Goal: Navigation & Orientation: Find specific page/section

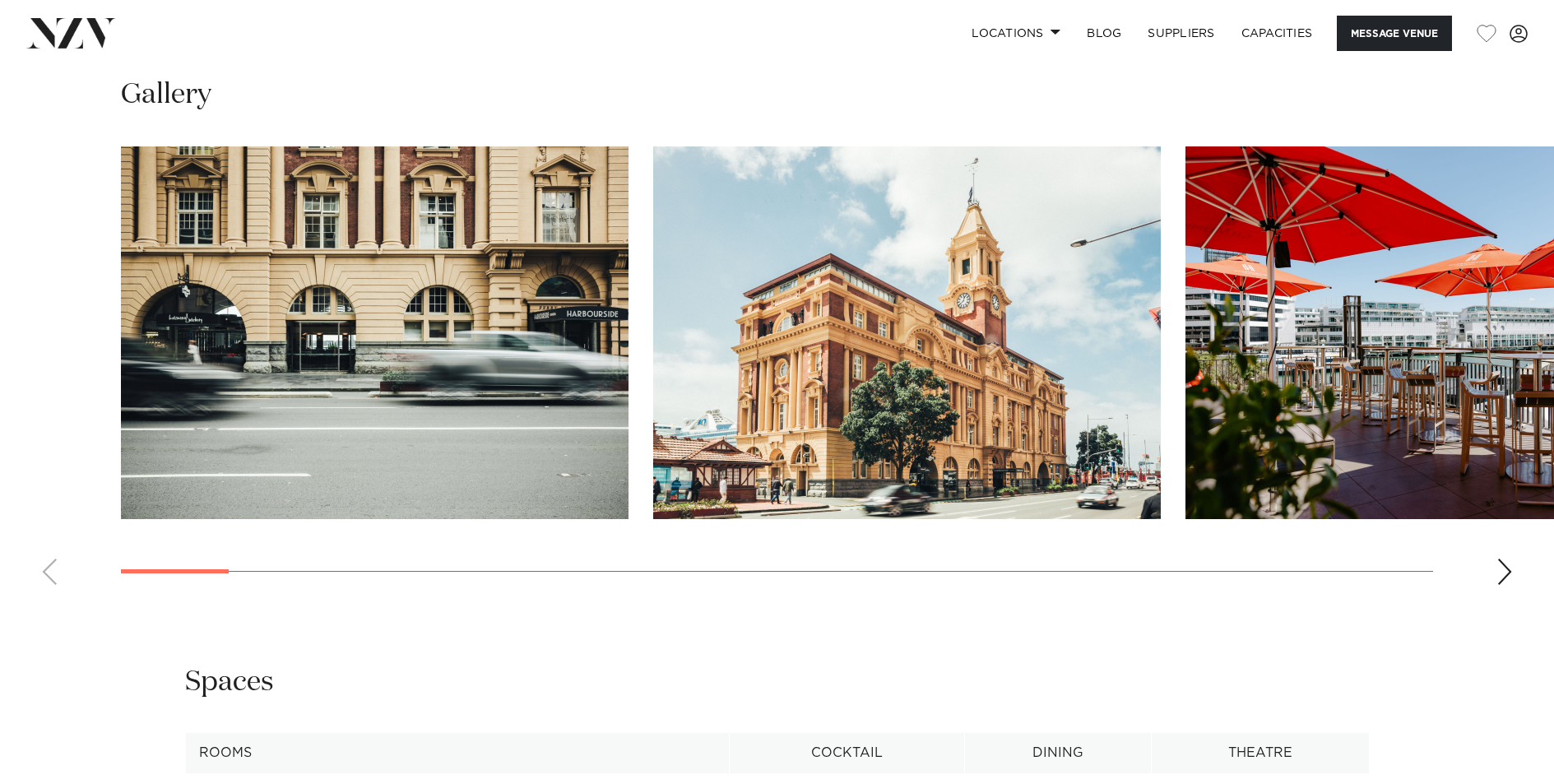
scroll to position [1683, 0]
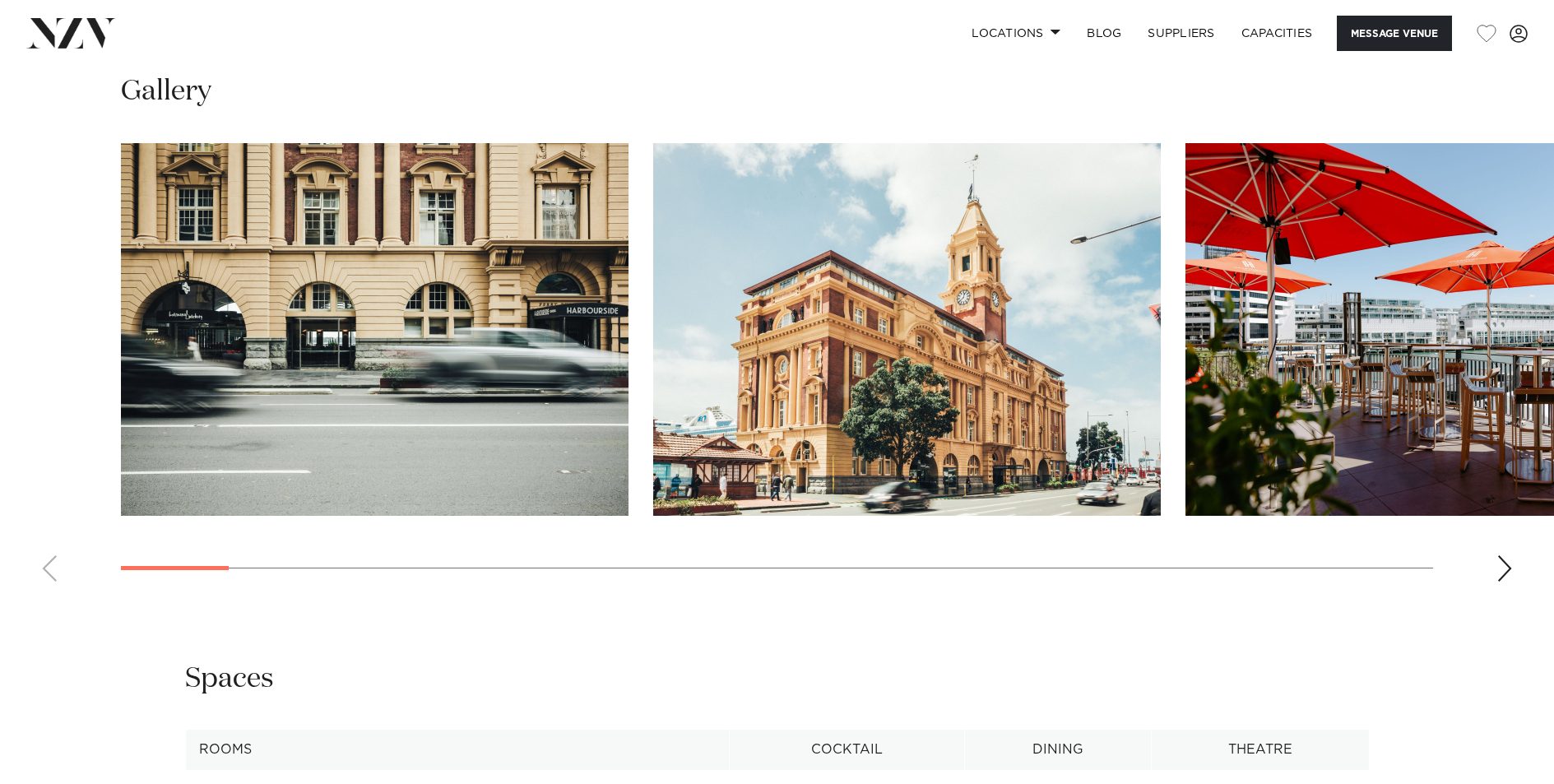
click at [1501, 568] on div "Next slide" at bounding box center [1504, 568] width 16 height 27
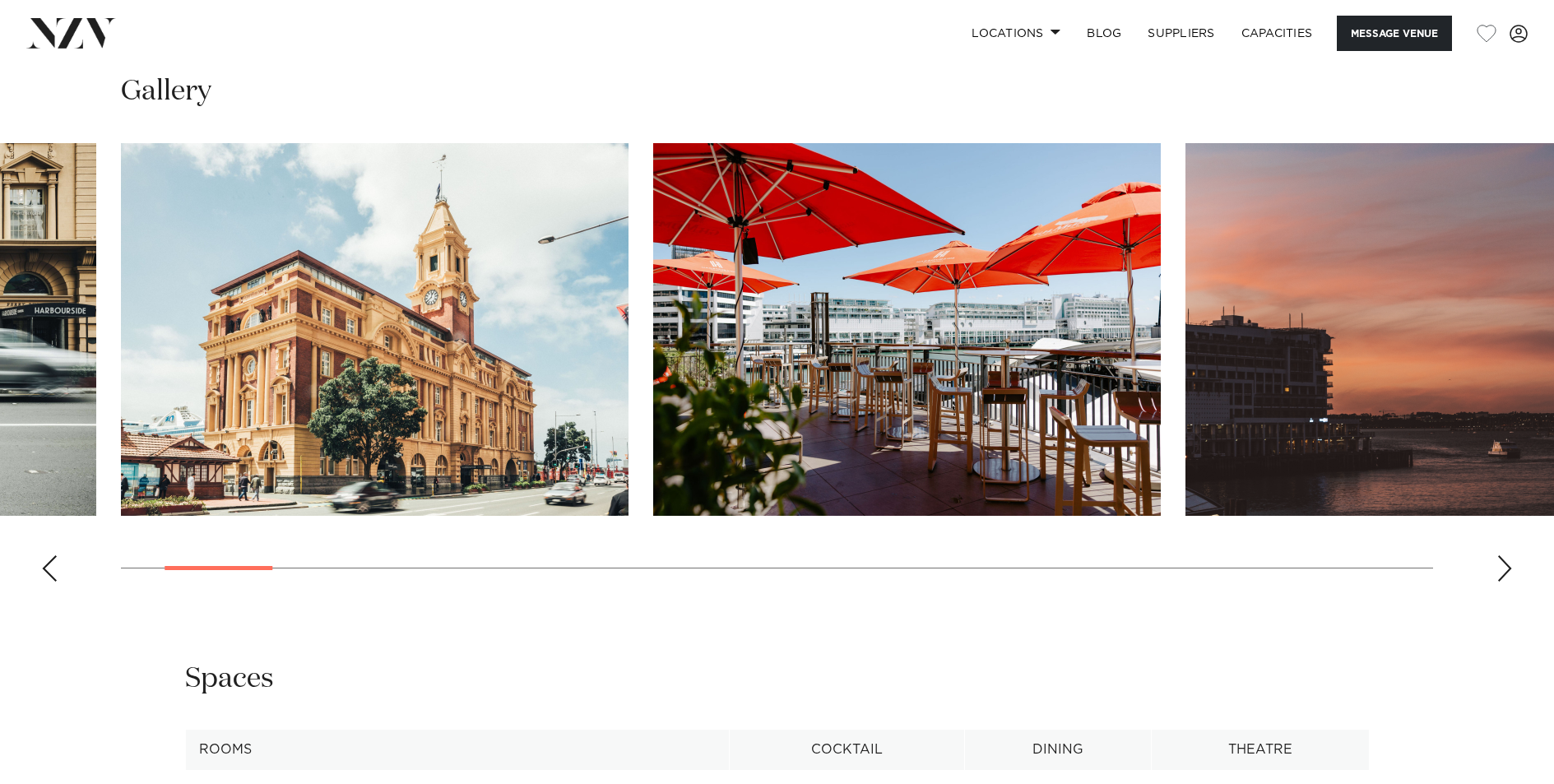
click at [1502, 568] on div "Next slide" at bounding box center [1504, 568] width 16 height 27
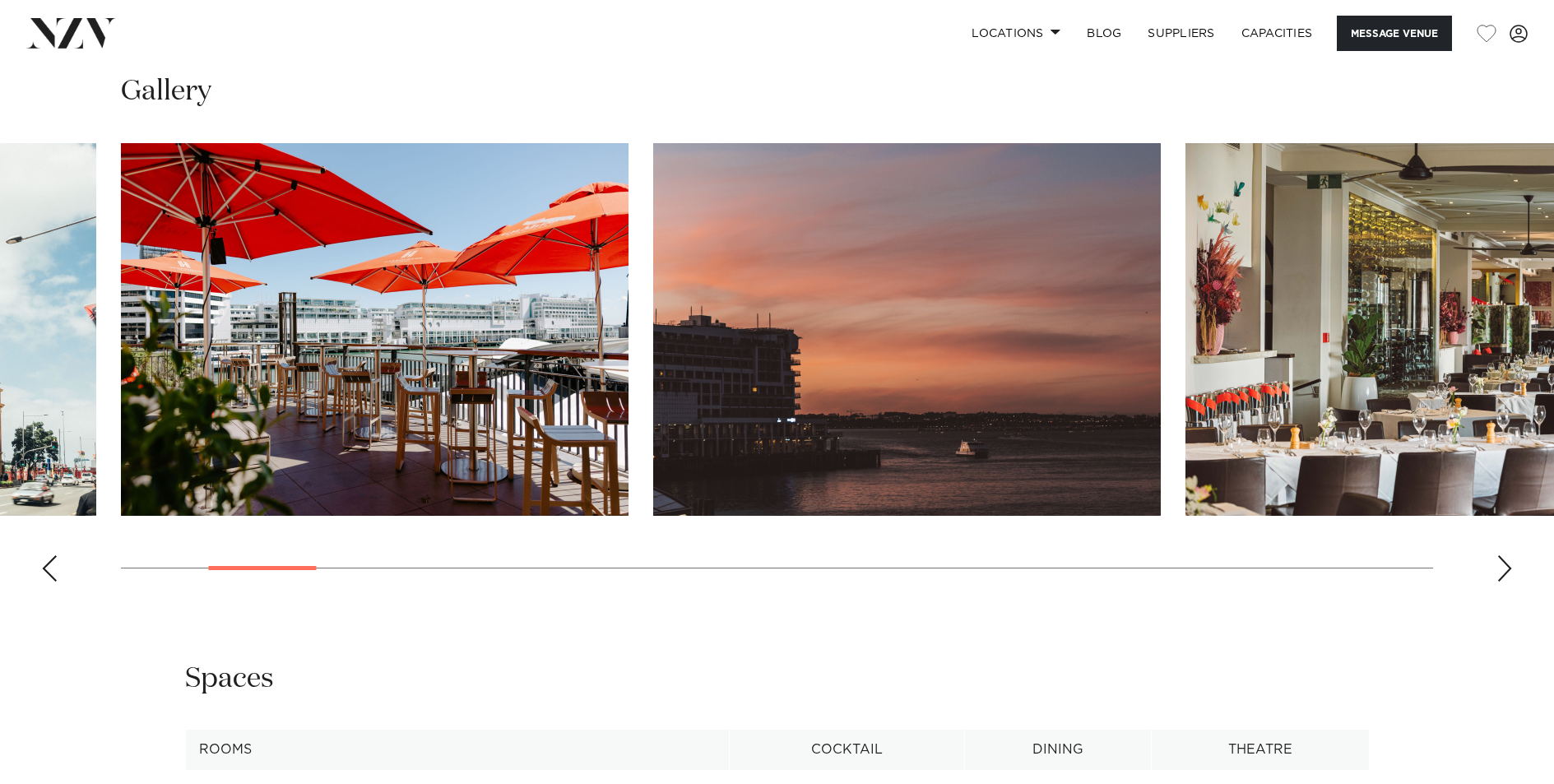
click at [1502, 568] on div "Next slide" at bounding box center [1504, 568] width 16 height 27
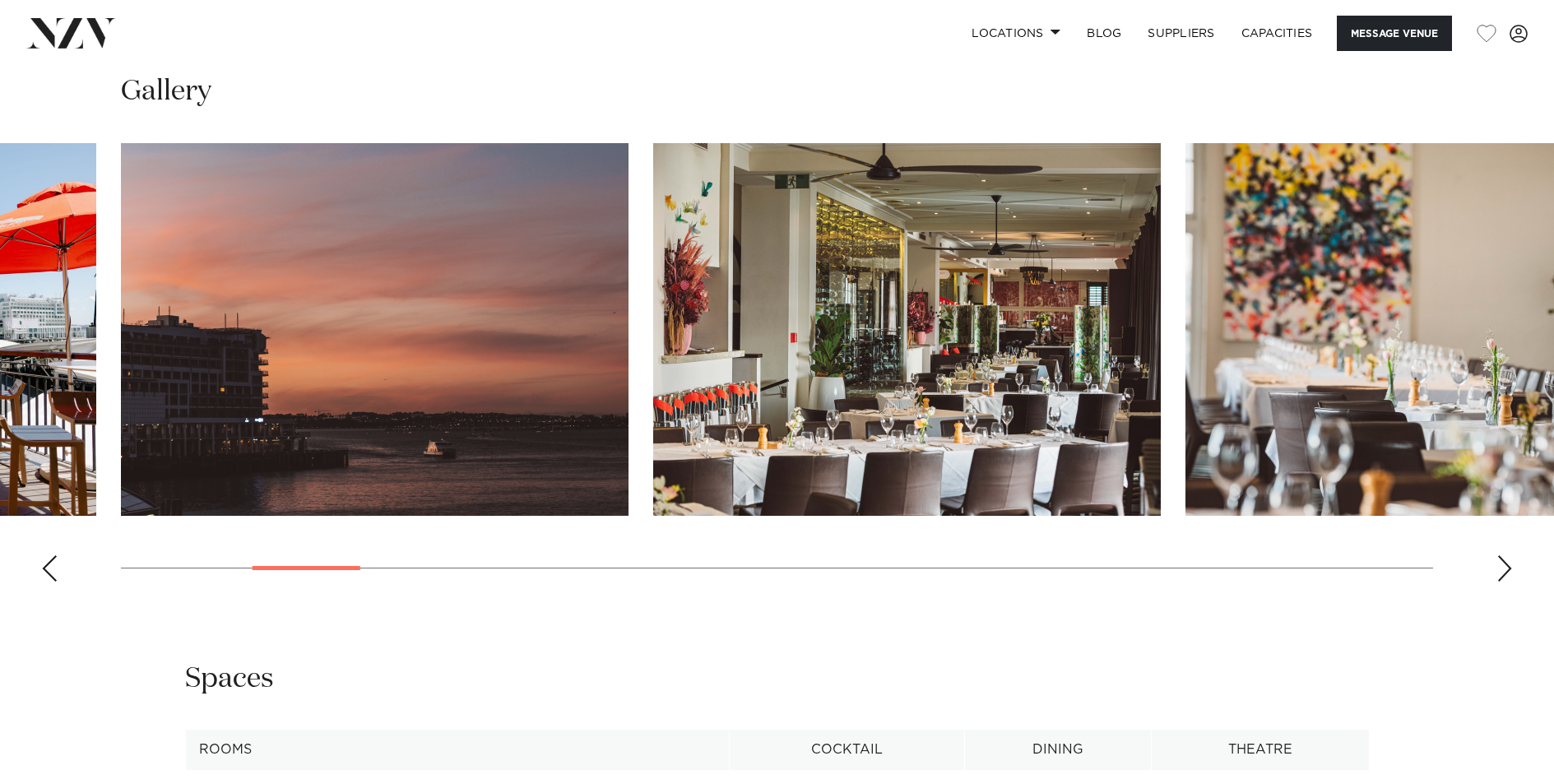
click at [1502, 568] on div "Next slide" at bounding box center [1504, 568] width 16 height 27
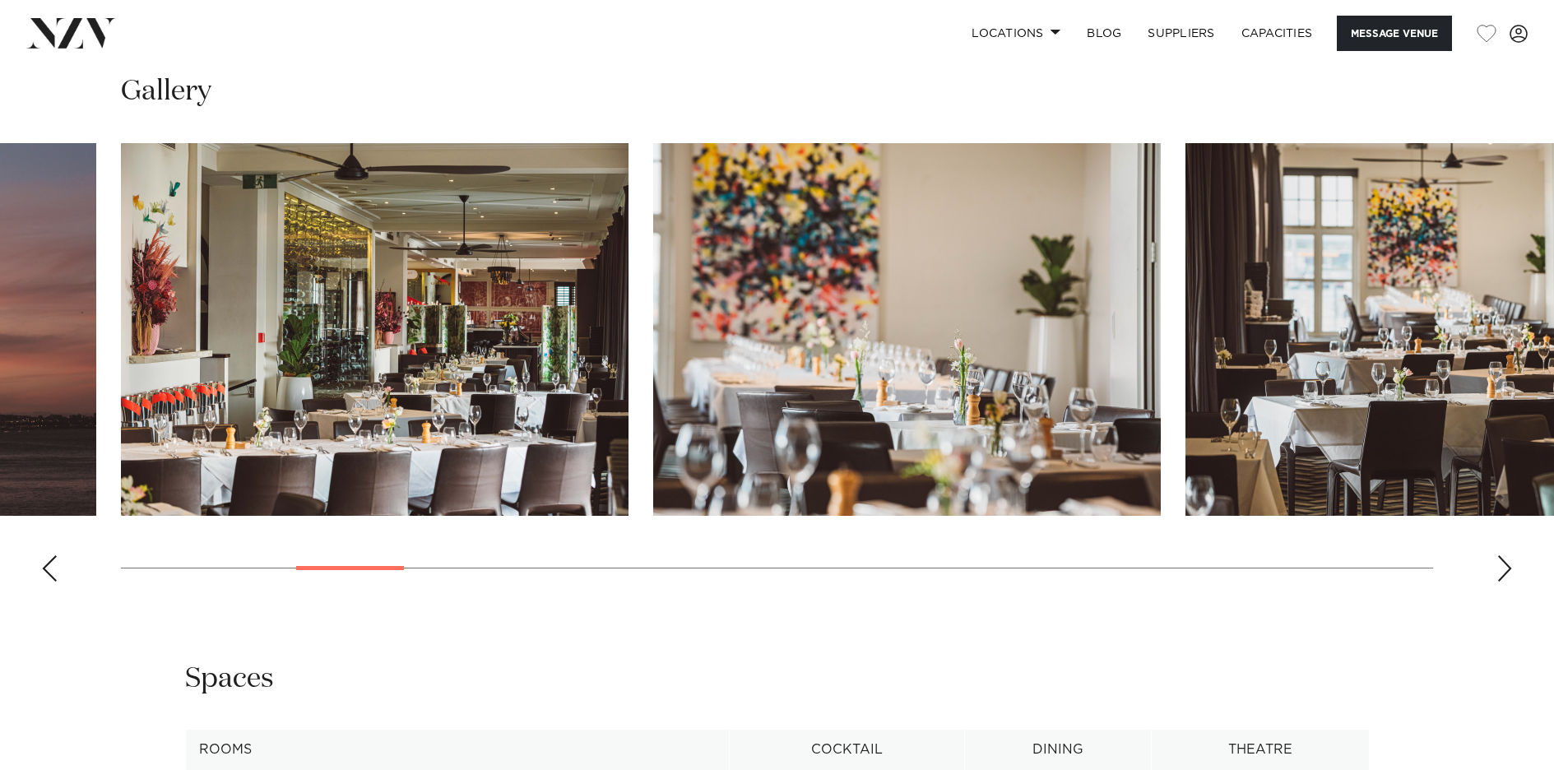
click at [1502, 568] on div "Next slide" at bounding box center [1504, 568] width 16 height 27
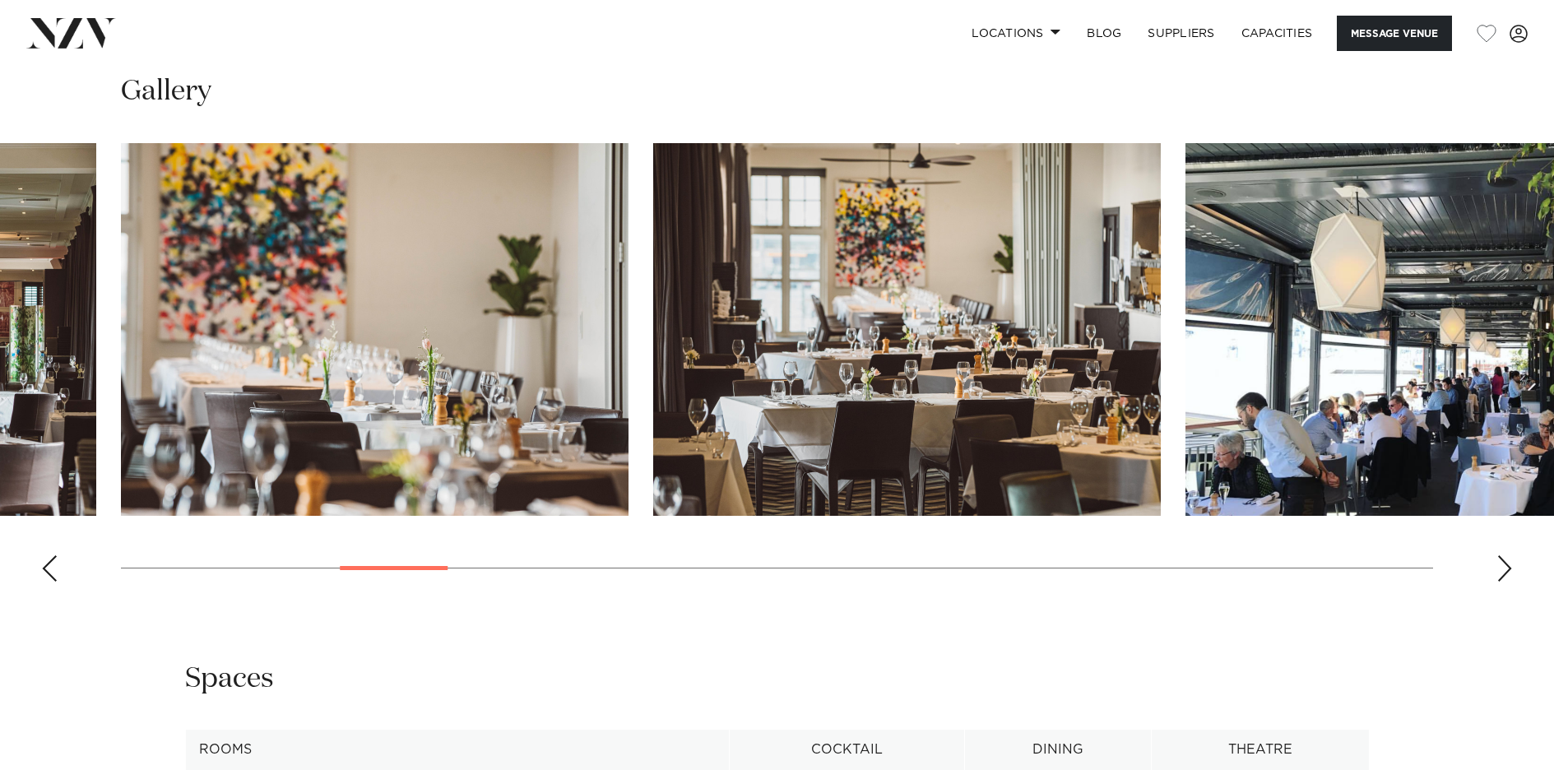
click at [1502, 568] on div "Next slide" at bounding box center [1504, 568] width 16 height 27
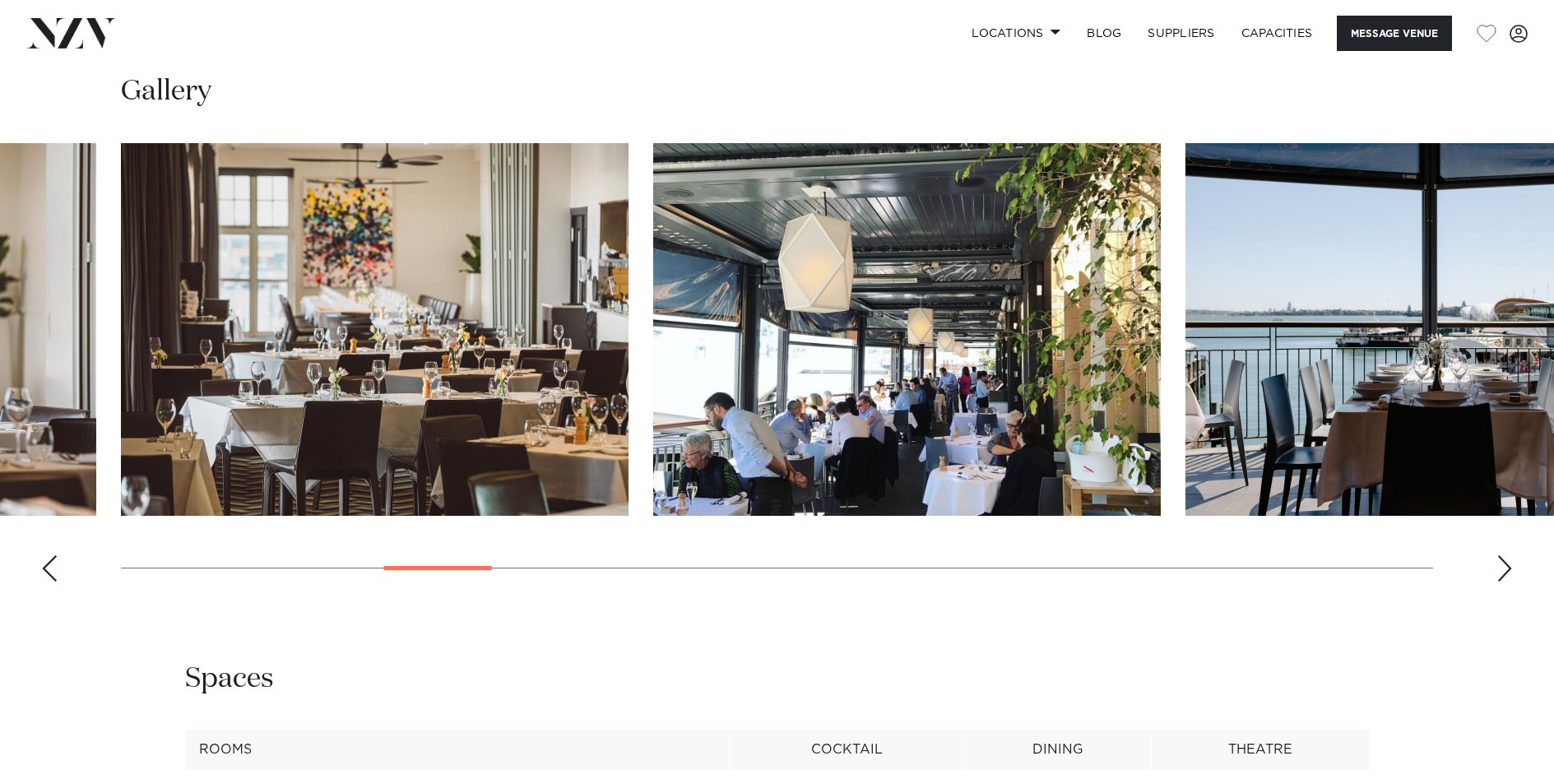
scroll to position [1682, 0]
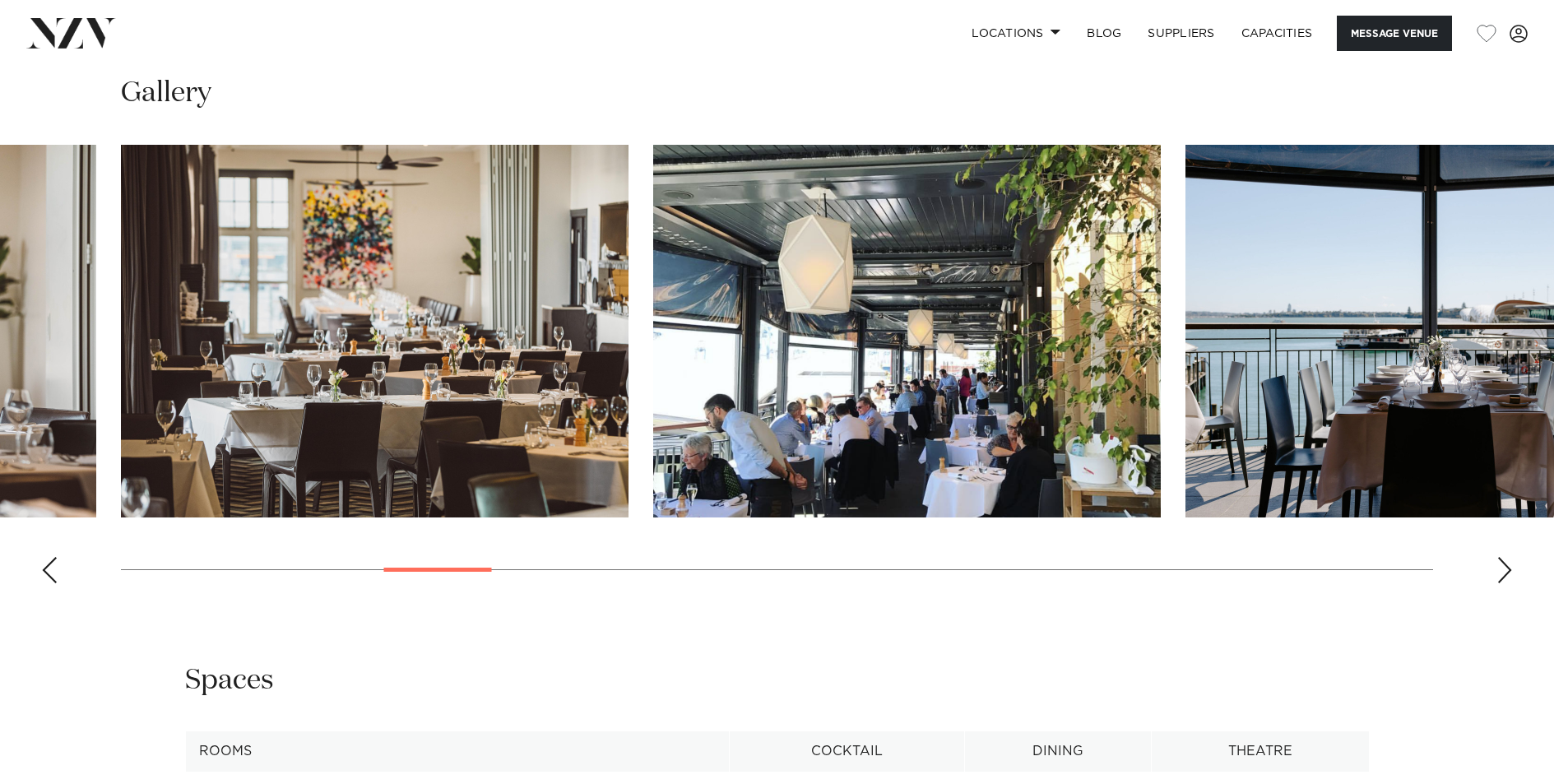
click at [1502, 568] on div "Next slide" at bounding box center [1504, 569] width 16 height 27
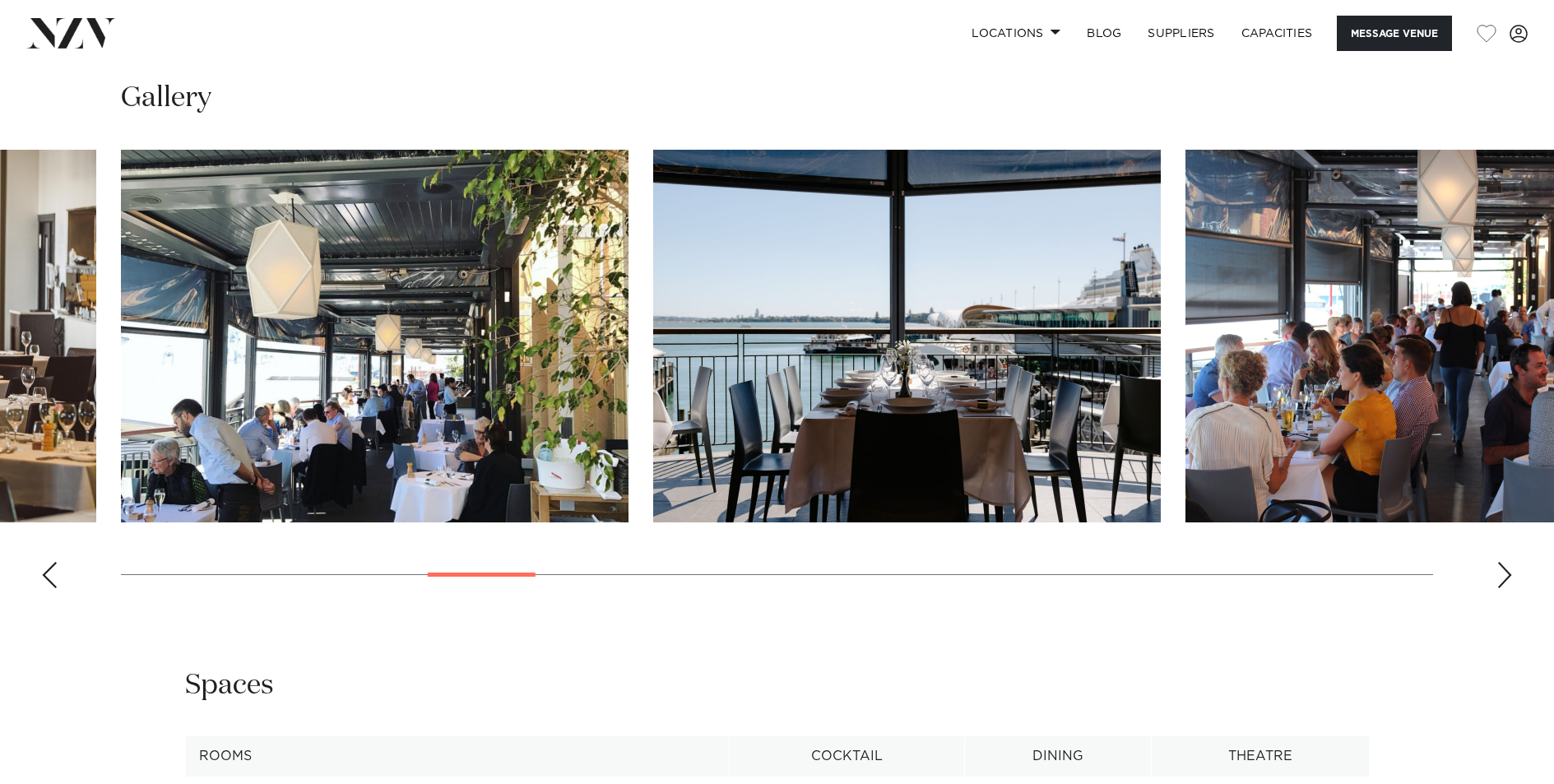
click at [1502, 568] on div "Next slide" at bounding box center [1504, 575] width 16 height 27
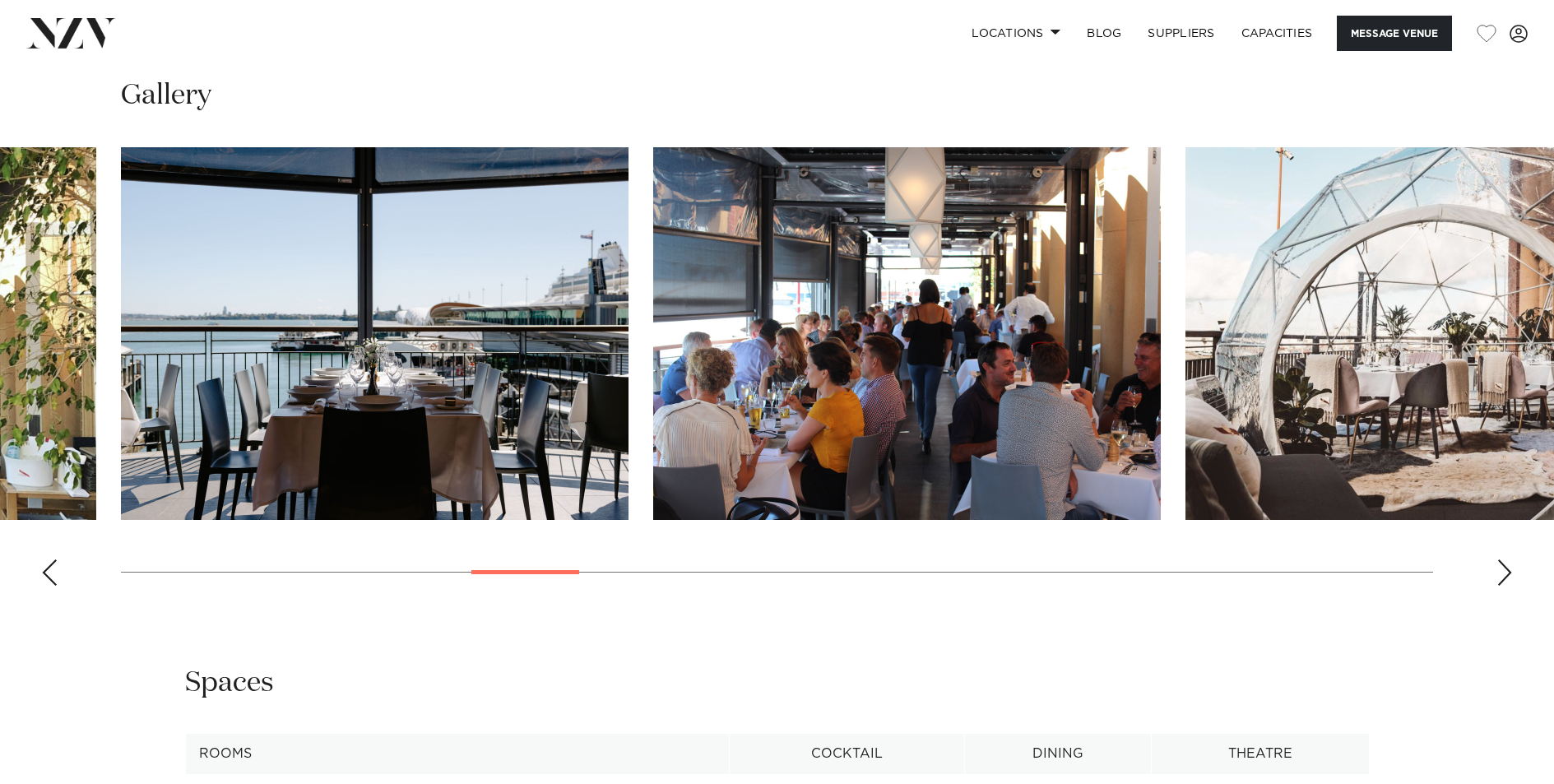
click at [1502, 568] on div "Next slide" at bounding box center [1504, 572] width 16 height 27
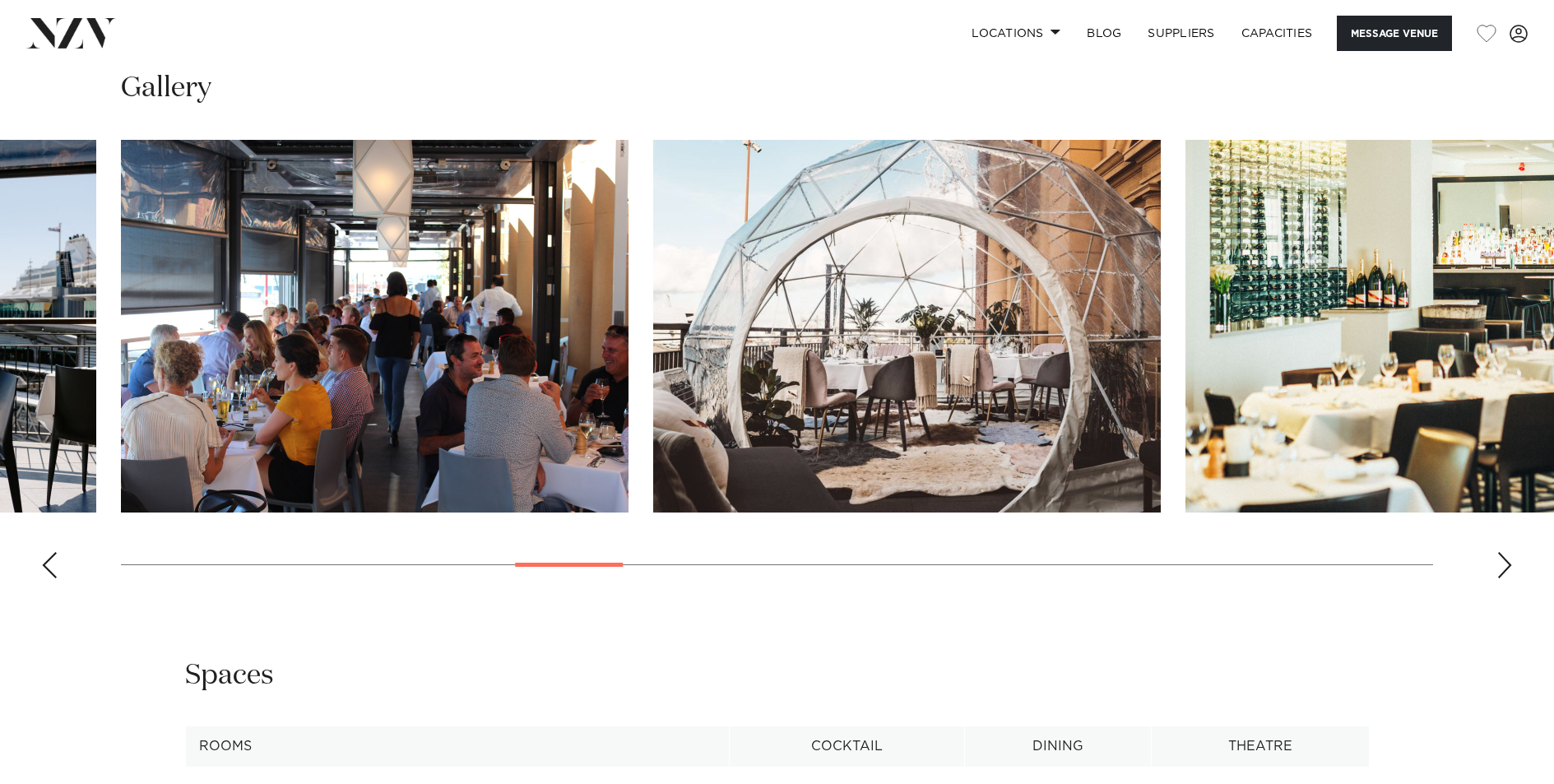
click at [1502, 568] on div "Next slide" at bounding box center [1504, 564] width 16 height 27
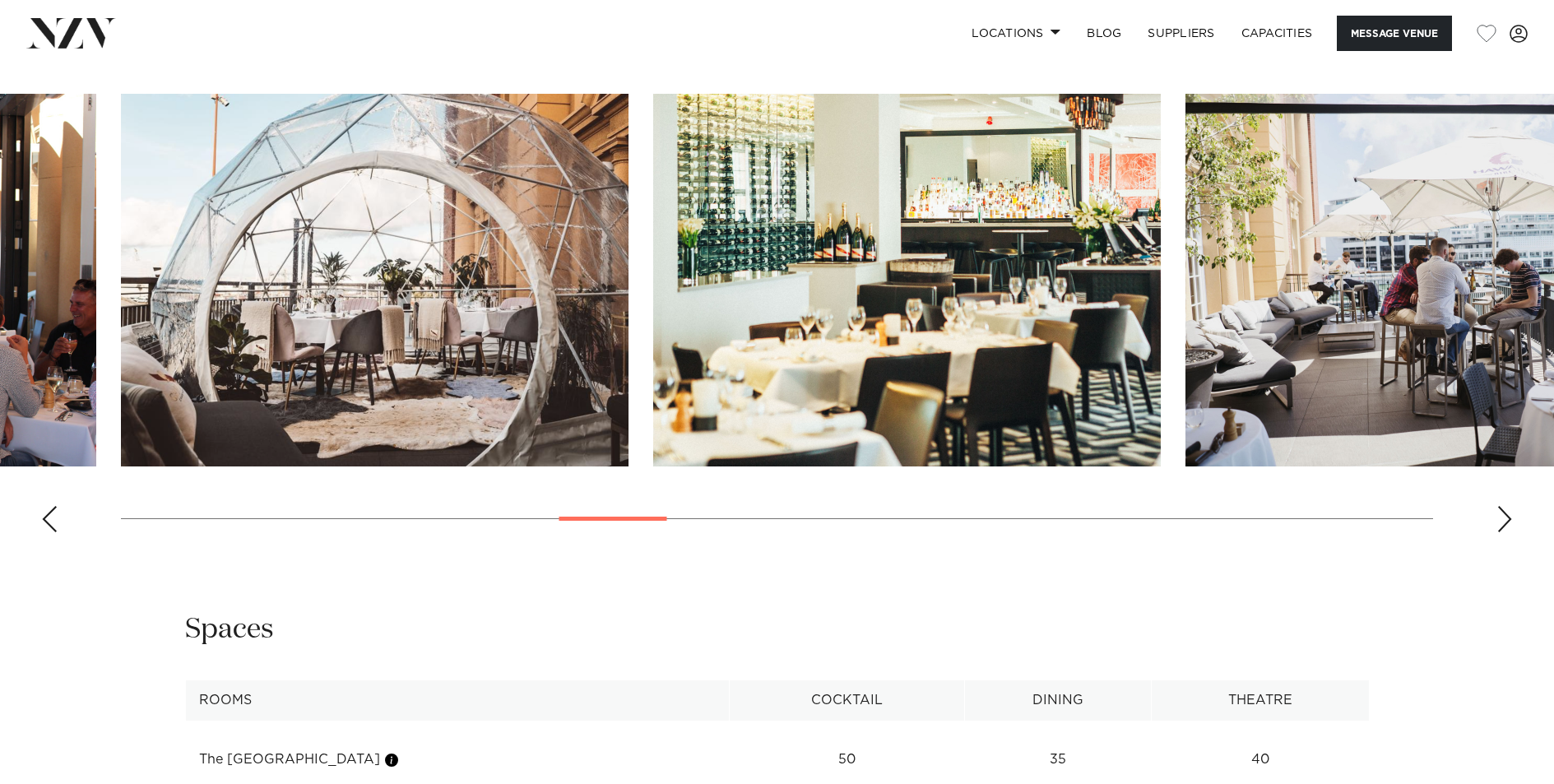
scroll to position [1733, 0]
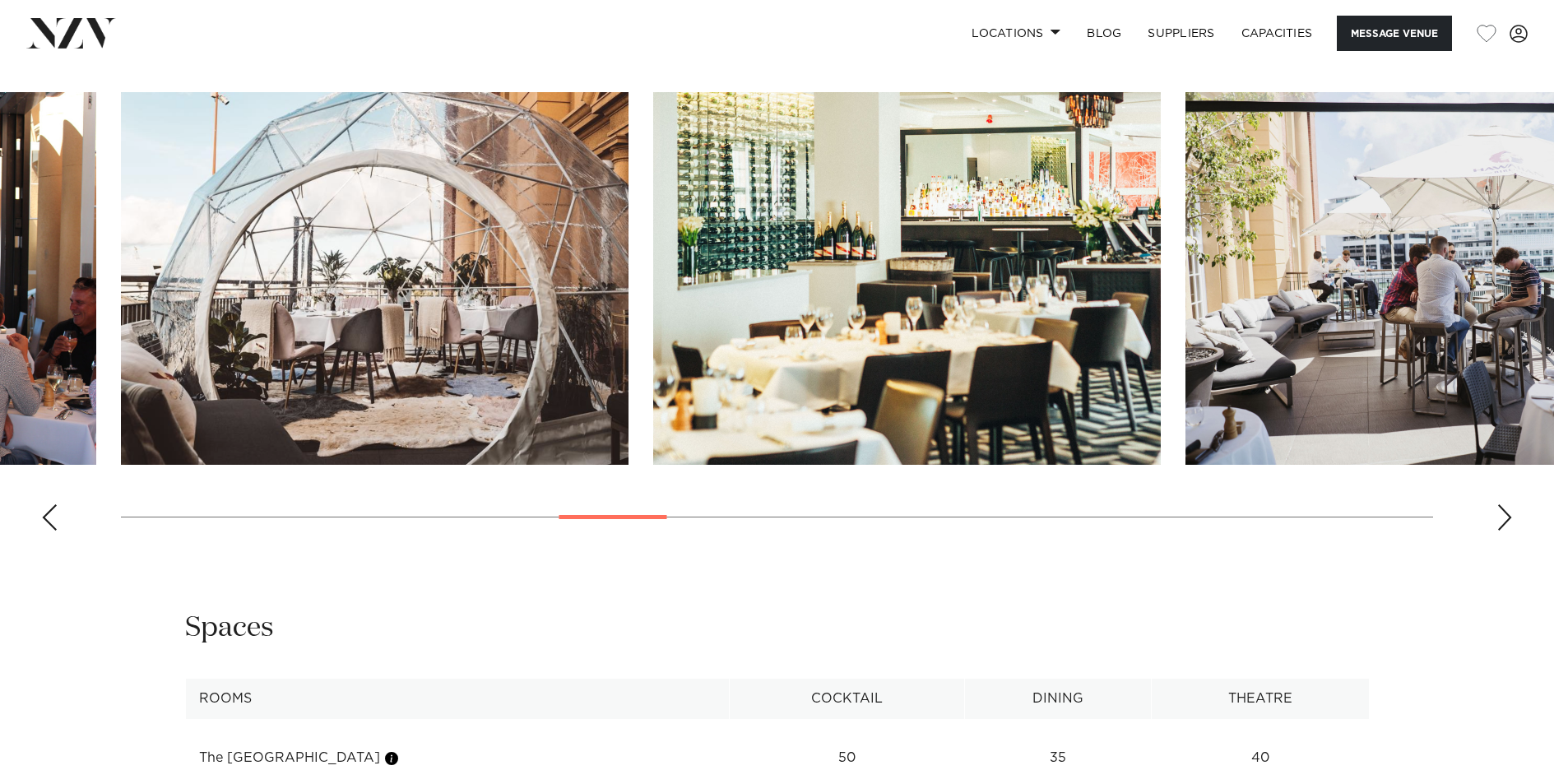
click at [1505, 513] on div "Next slide" at bounding box center [1504, 517] width 16 height 27
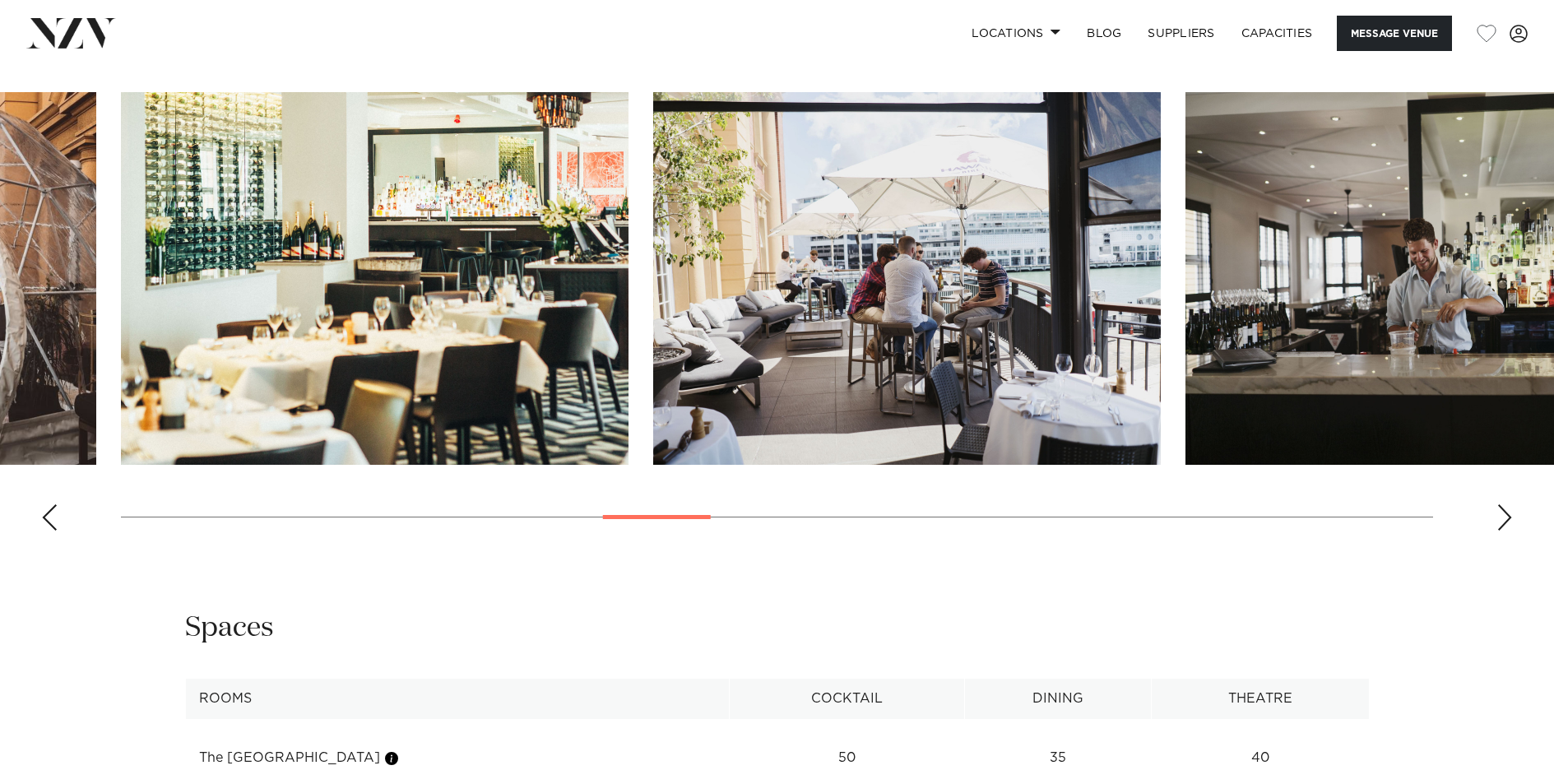
scroll to position [1735, 0]
click at [1516, 523] on swiper-container at bounding box center [777, 317] width 1554 height 451
click at [1509, 520] on div "Next slide" at bounding box center [1504, 516] width 16 height 27
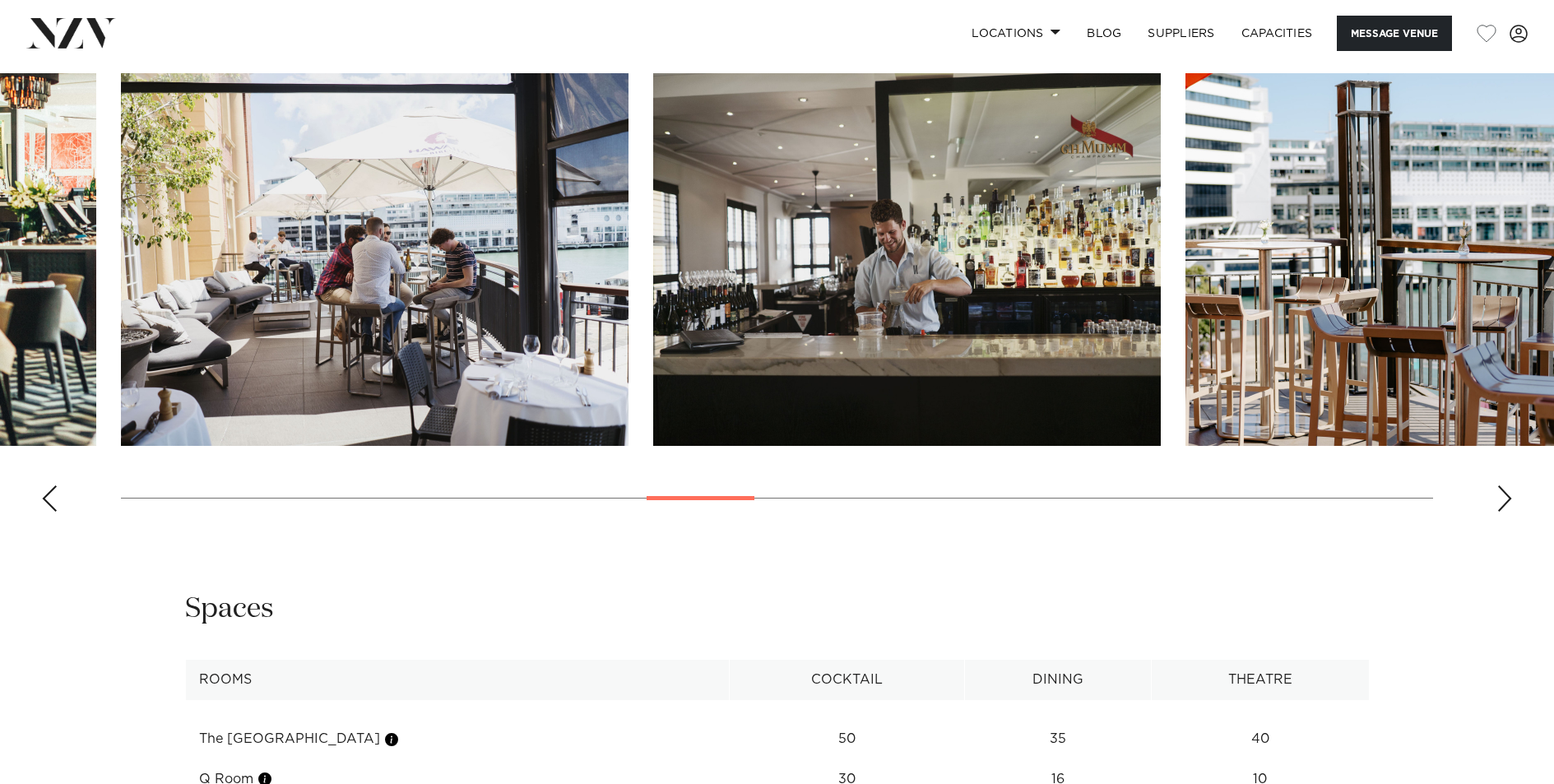
click at [1507, 511] on div "Next slide" at bounding box center [1504, 498] width 16 height 27
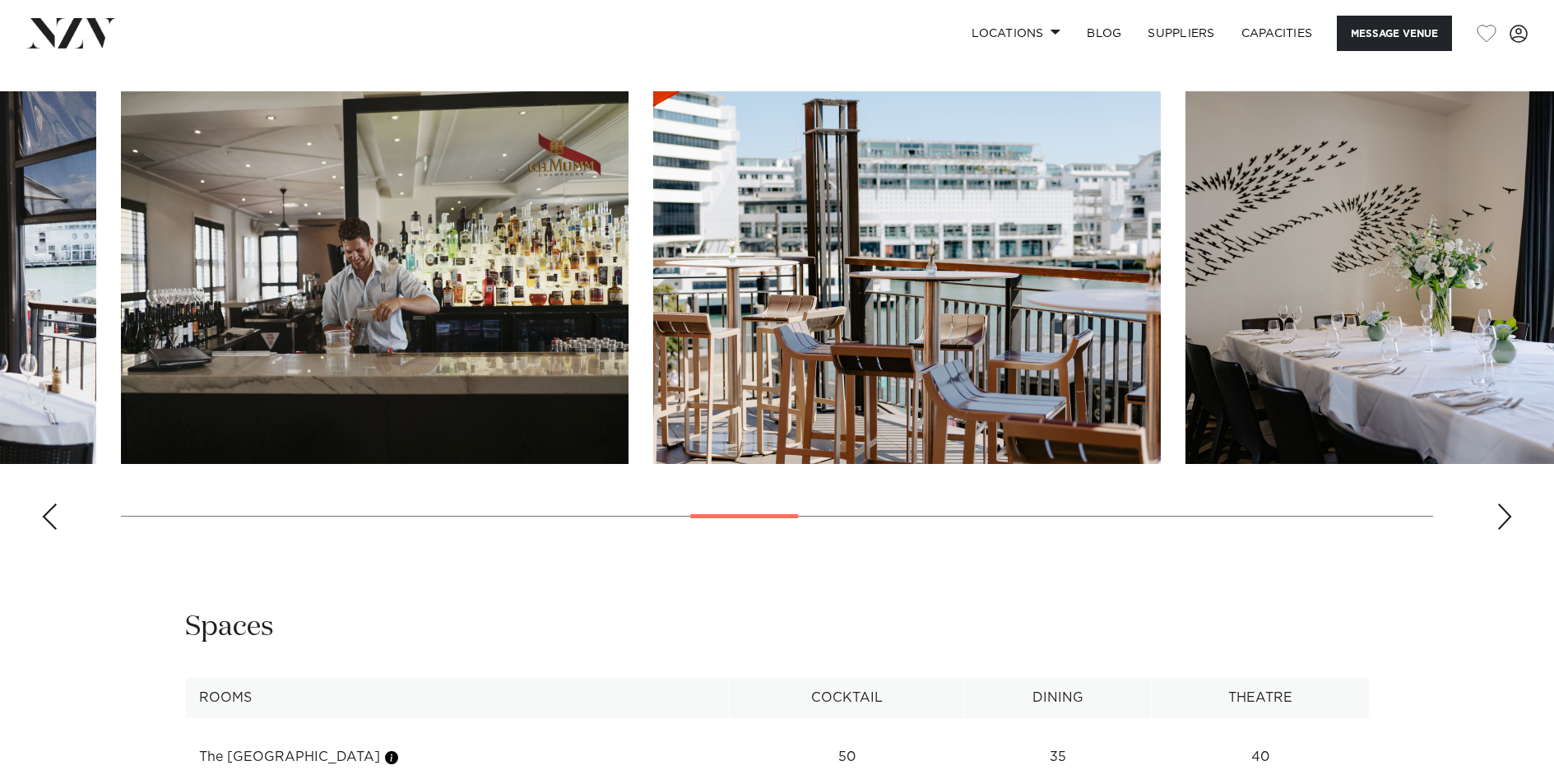
click at [1508, 520] on div "Next slide" at bounding box center [1504, 516] width 16 height 27
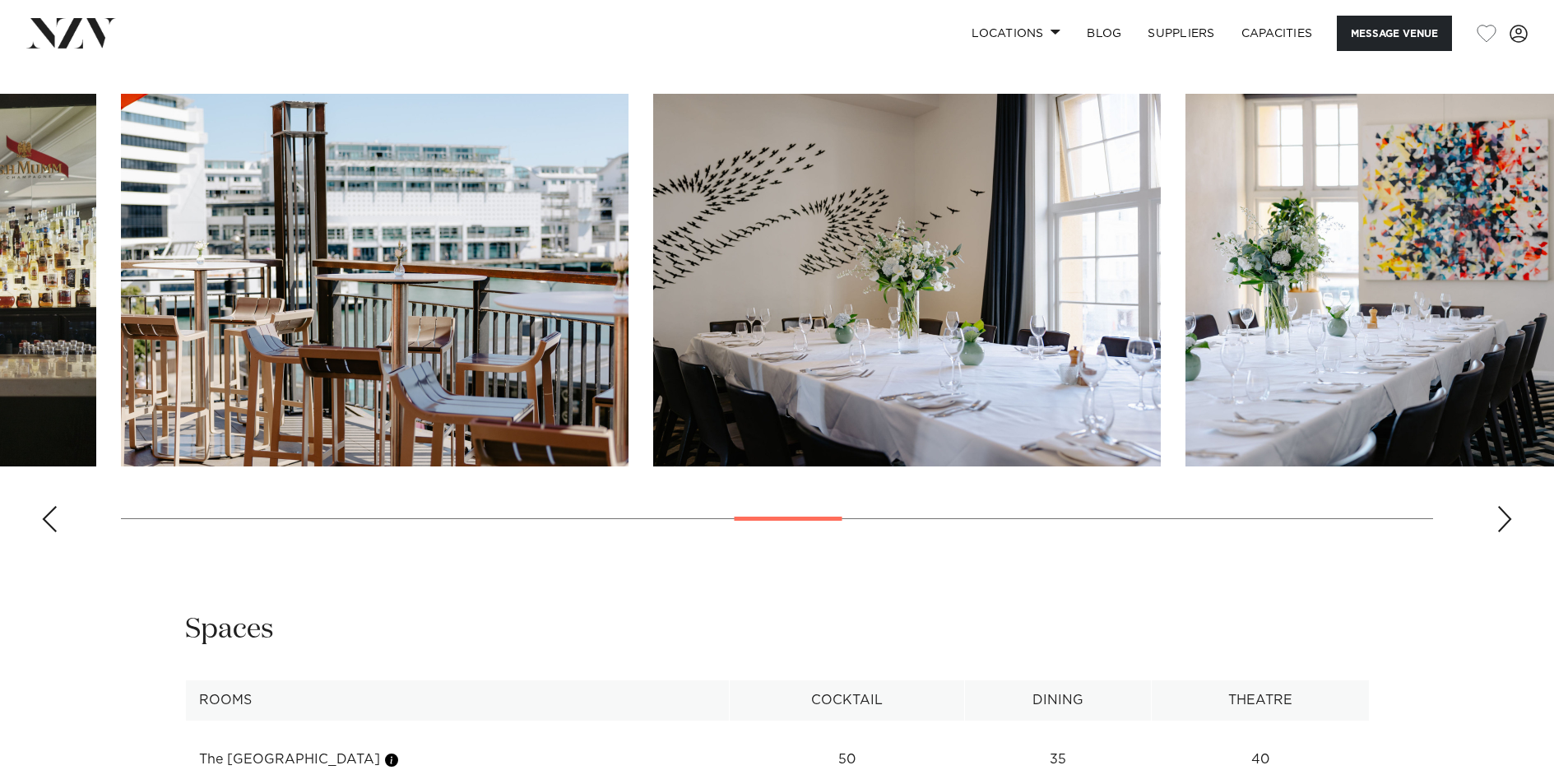
click at [1508, 520] on div "Next slide" at bounding box center [1504, 518] width 16 height 27
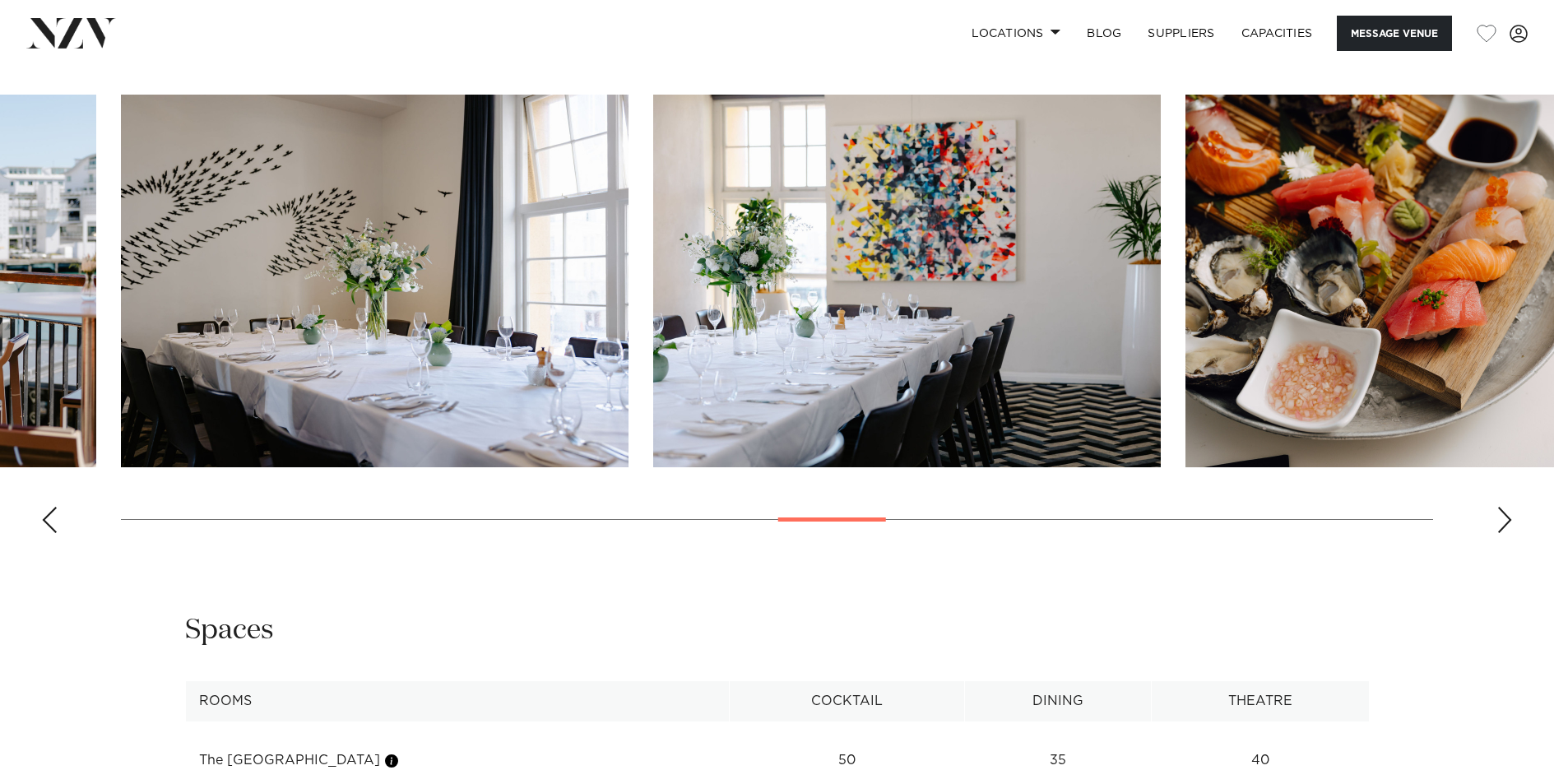
click at [1508, 520] on div "Next slide" at bounding box center [1504, 519] width 16 height 27
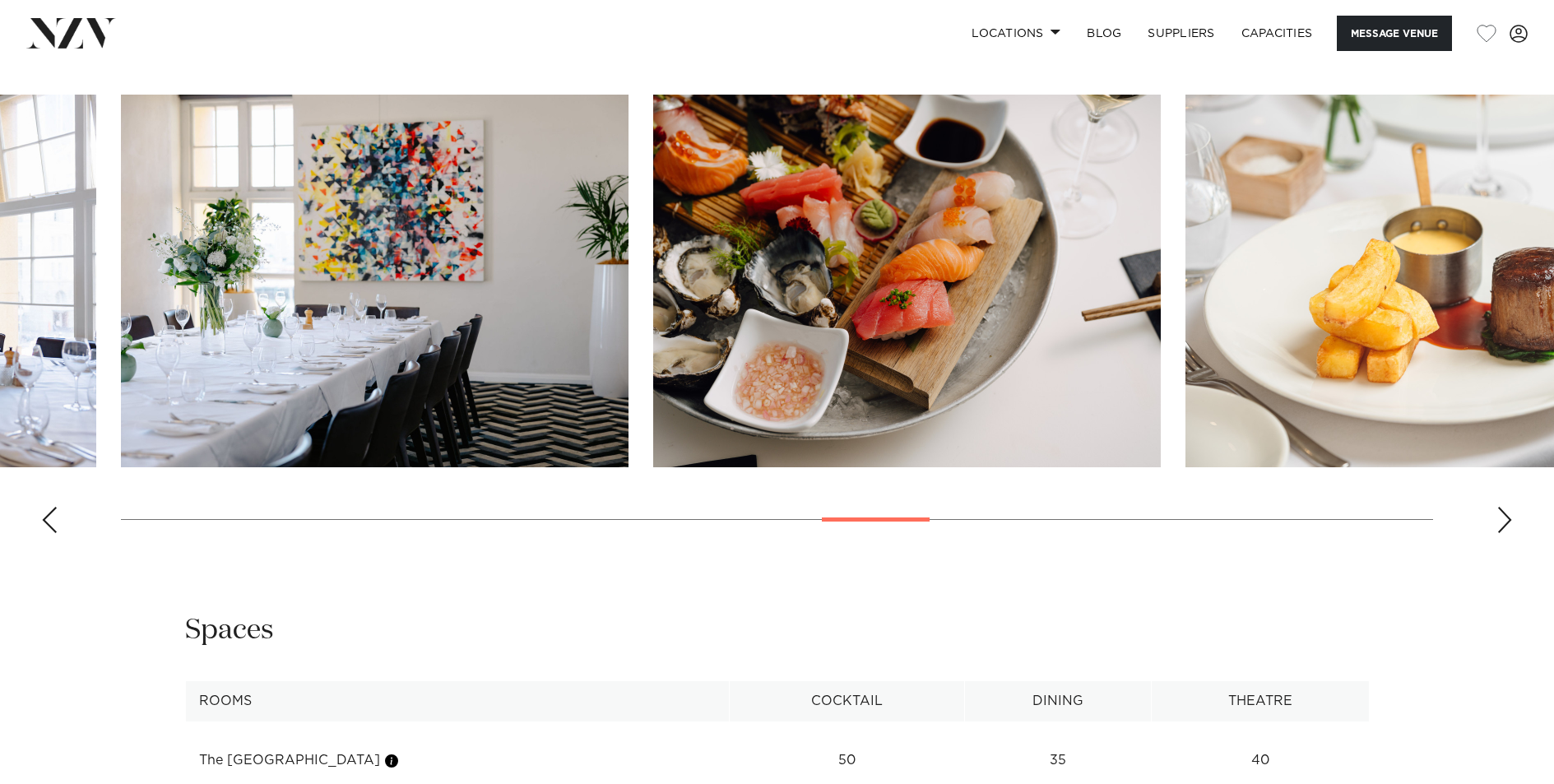
scroll to position [1735, 0]
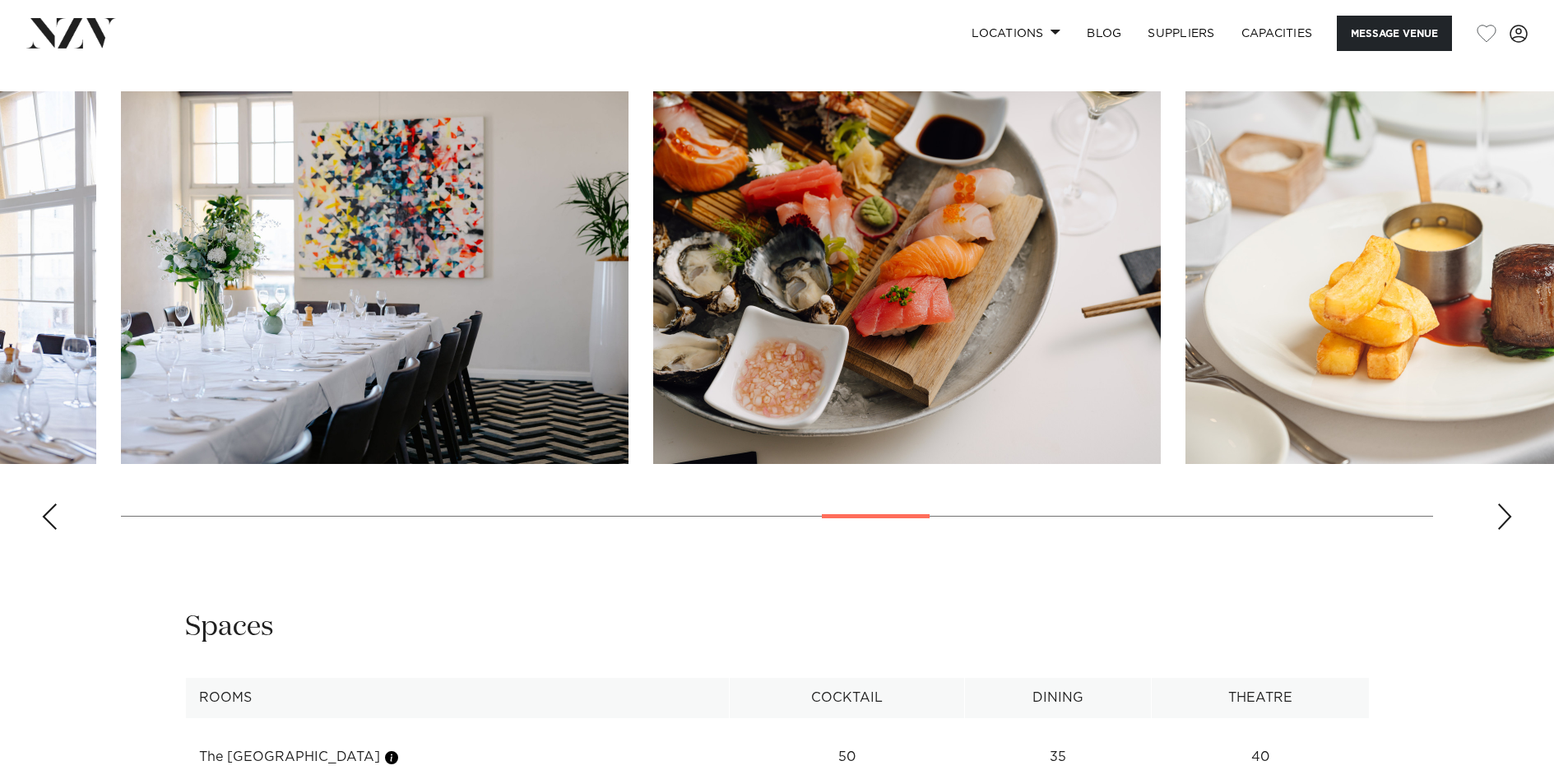
click at [1508, 520] on div "Next slide" at bounding box center [1504, 516] width 16 height 27
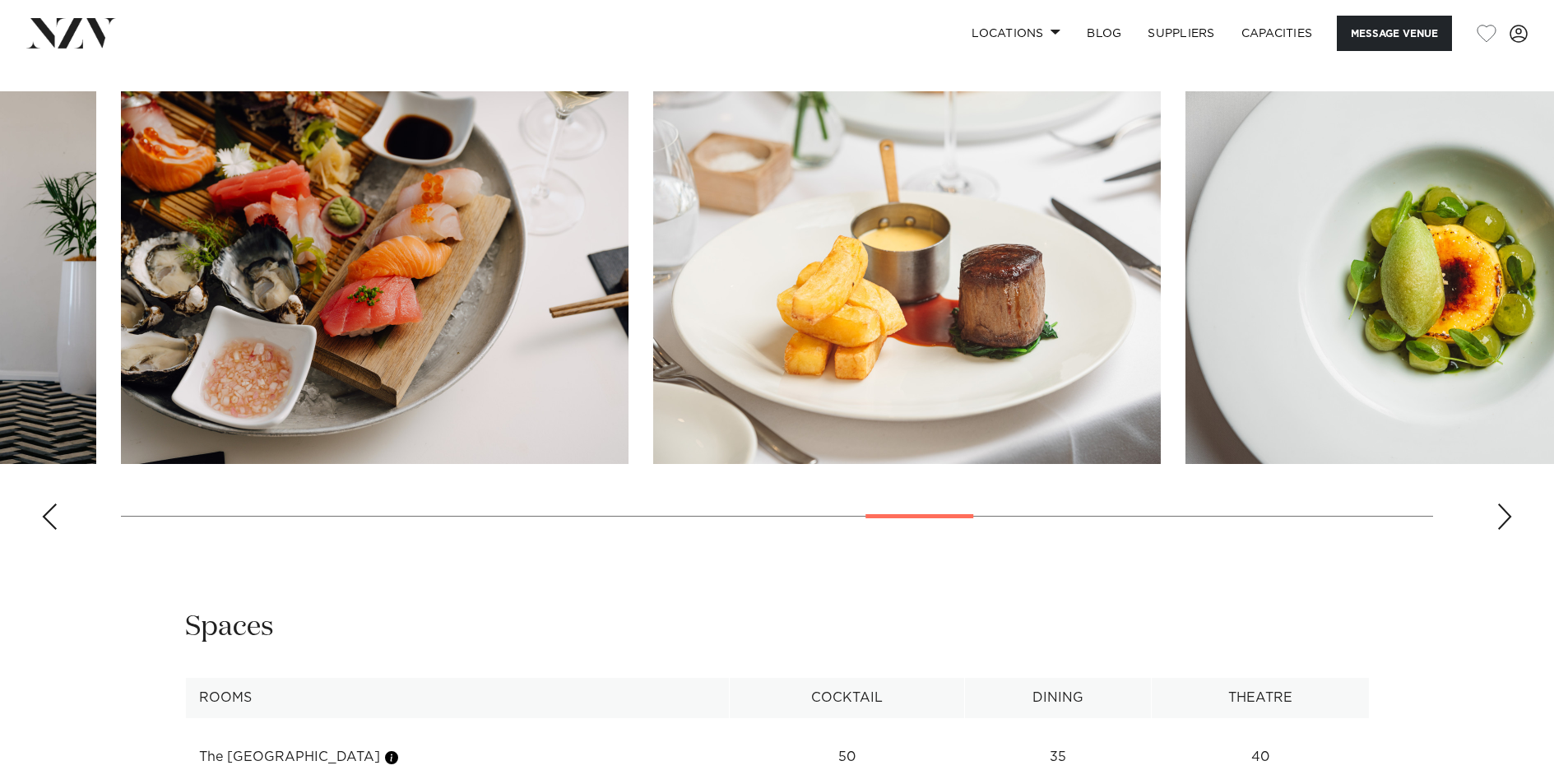
click at [1508, 520] on div "Next slide" at bounding box center [1504, 516] width 16 height 27
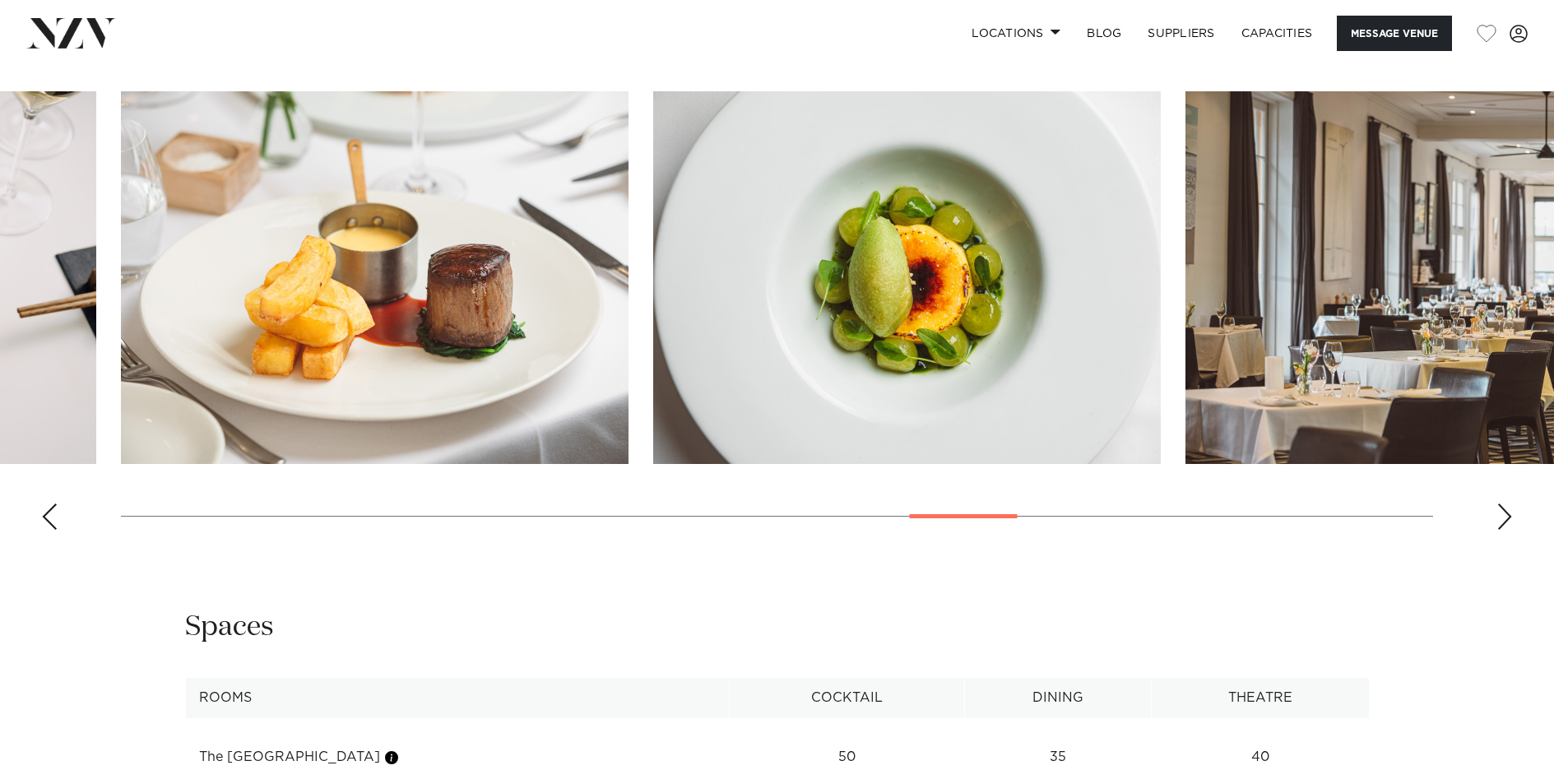
click at [1508, 520] on div "Next slide" at bounding box center [1504, 516] width 16 height 27
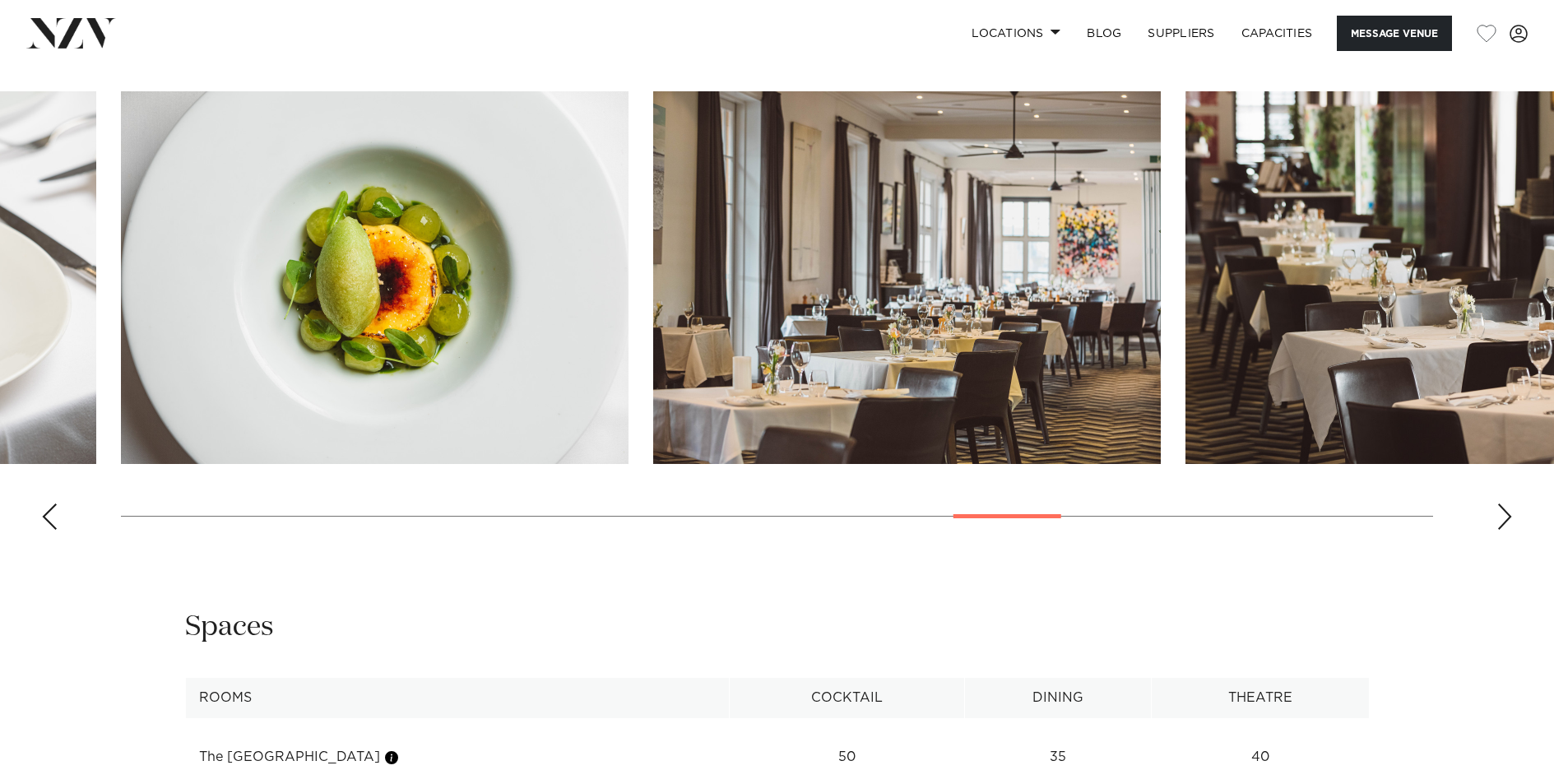
click at [1508, 520] on div "Next slide" at bounding box center [1504, 516] width 16 height 27
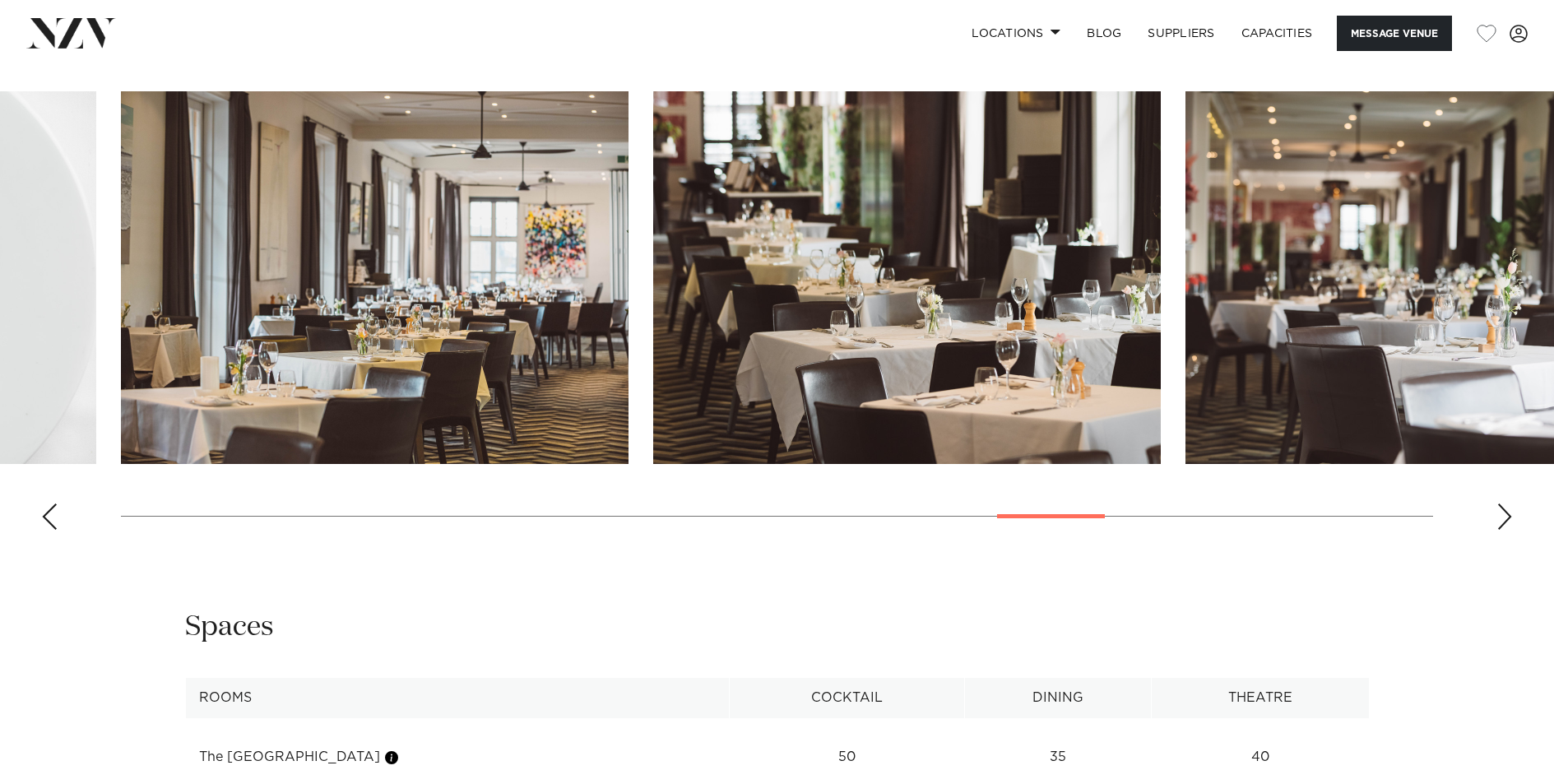
click at [1508, 520] on div "Next slide" at bounding box center [1504, 516] width 16 height 27
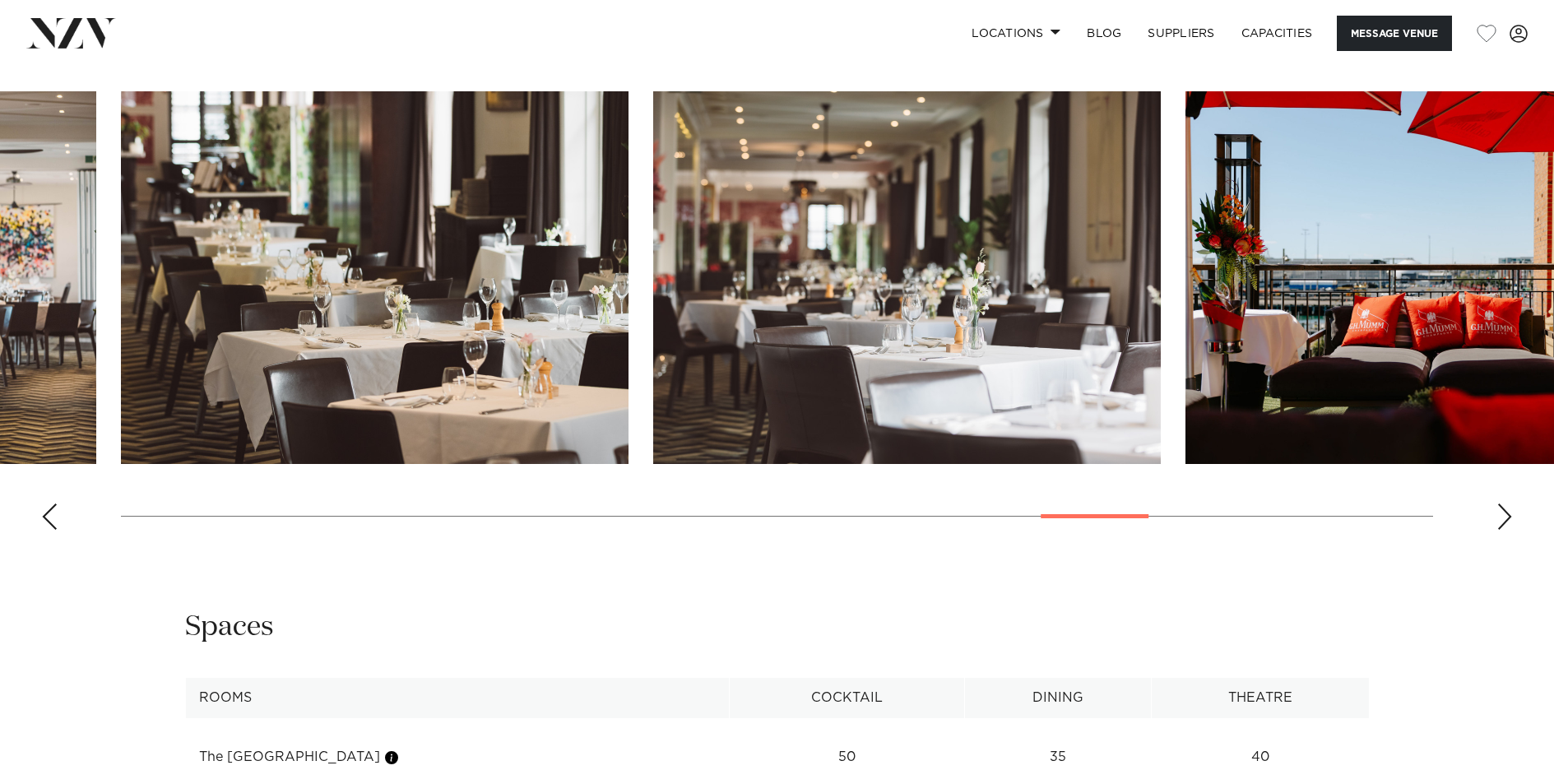
click at [1508, 520] on div "Next slide" at bounding box center [1504, 516] width 16 height 27
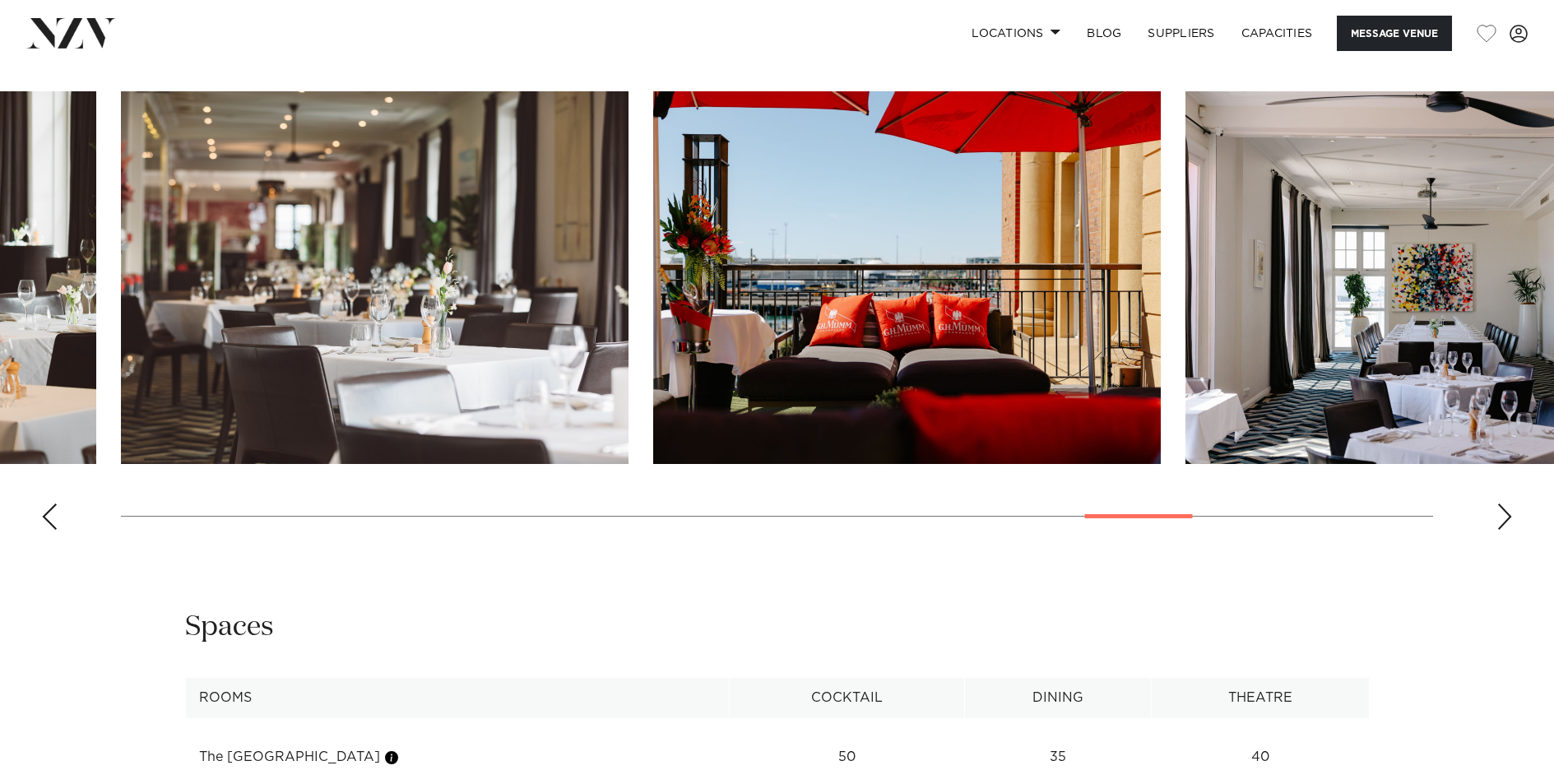
click at [1508, 520] on div "Next slide" at bounding box center [1504, 516] width 16 height 27
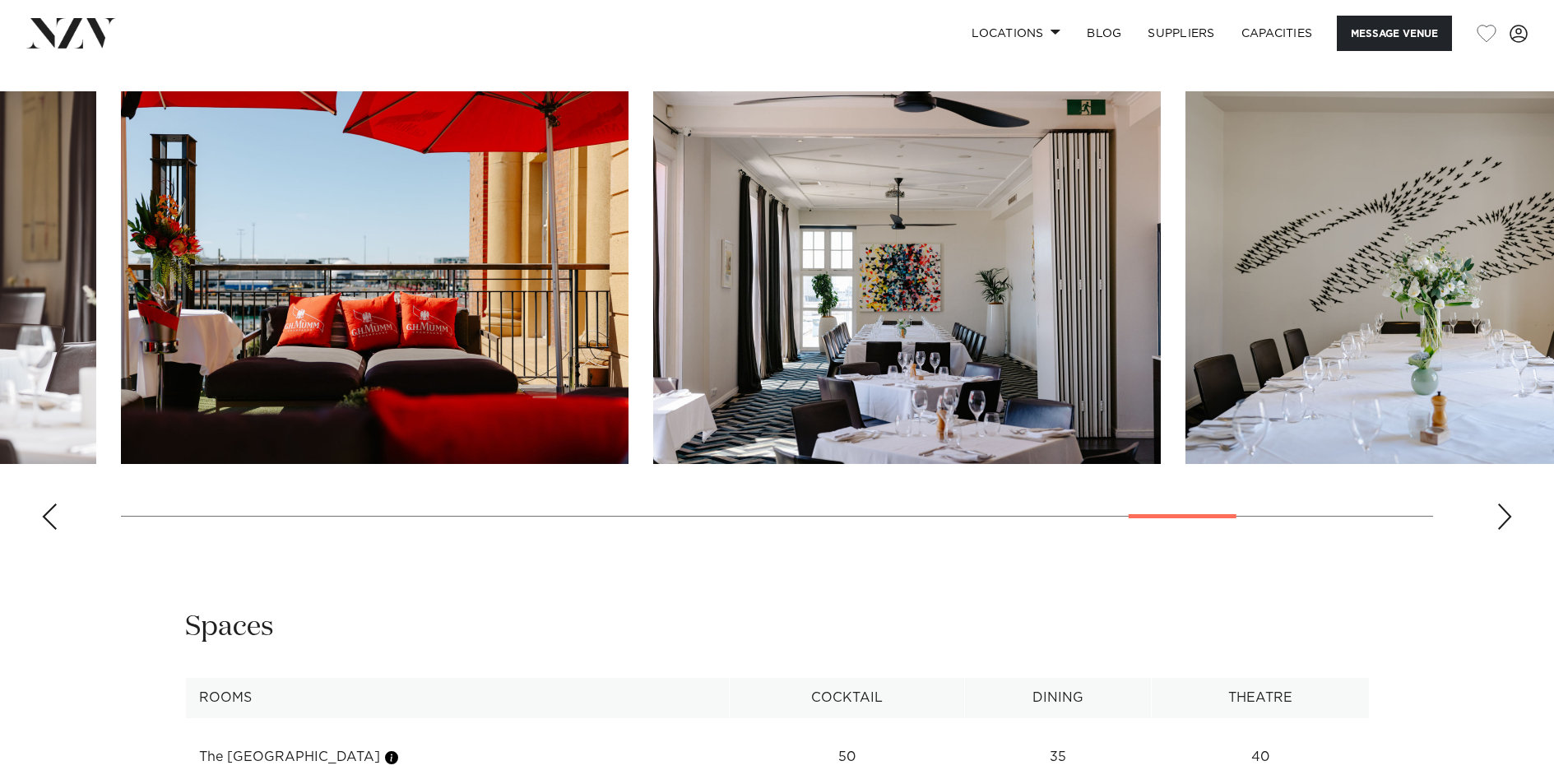
click at [1508, 520] on div "Next slide" at bounding box center [1504, 516] width 16 height 27
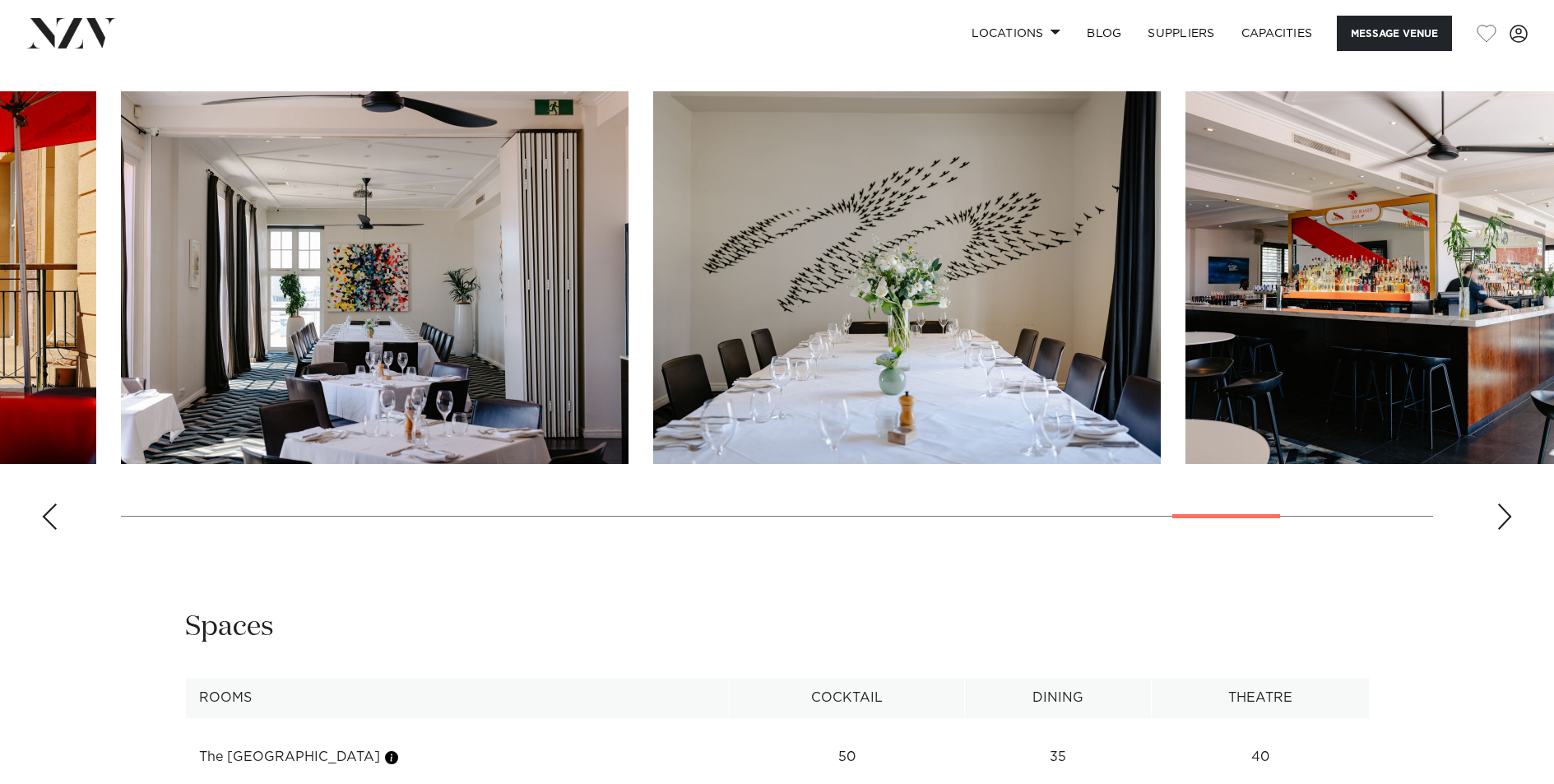
click at [1513, 519] on swiper-container at bounding box center [777, 317] width 1554 height 451
click at [1504, 520] on div "Next slide" at bounding box center [1504, 516] width 16 height 27
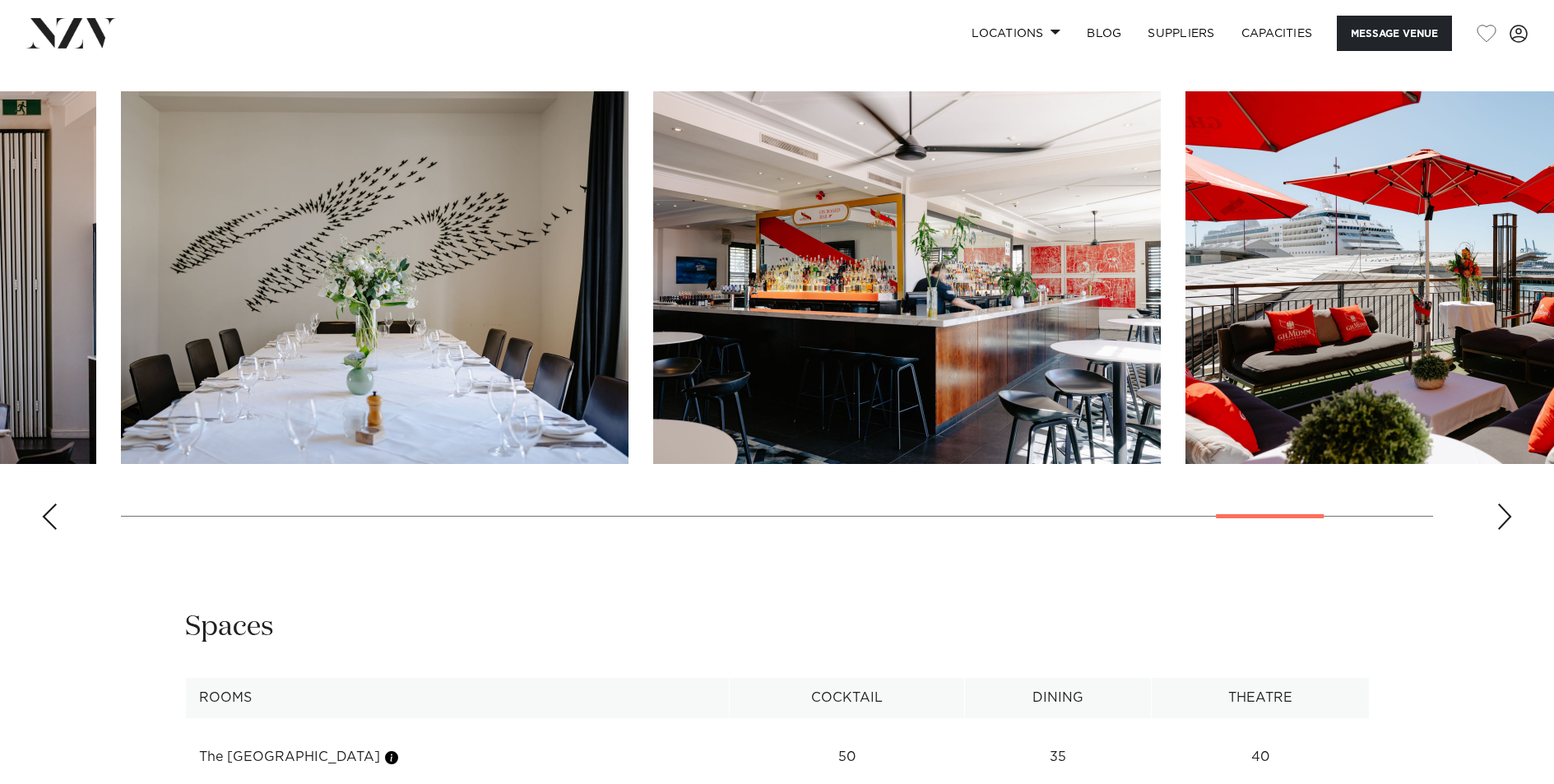
click at [1504, 520] on div "Next slide" at bounding box center [1504, 516] width 16 height 27
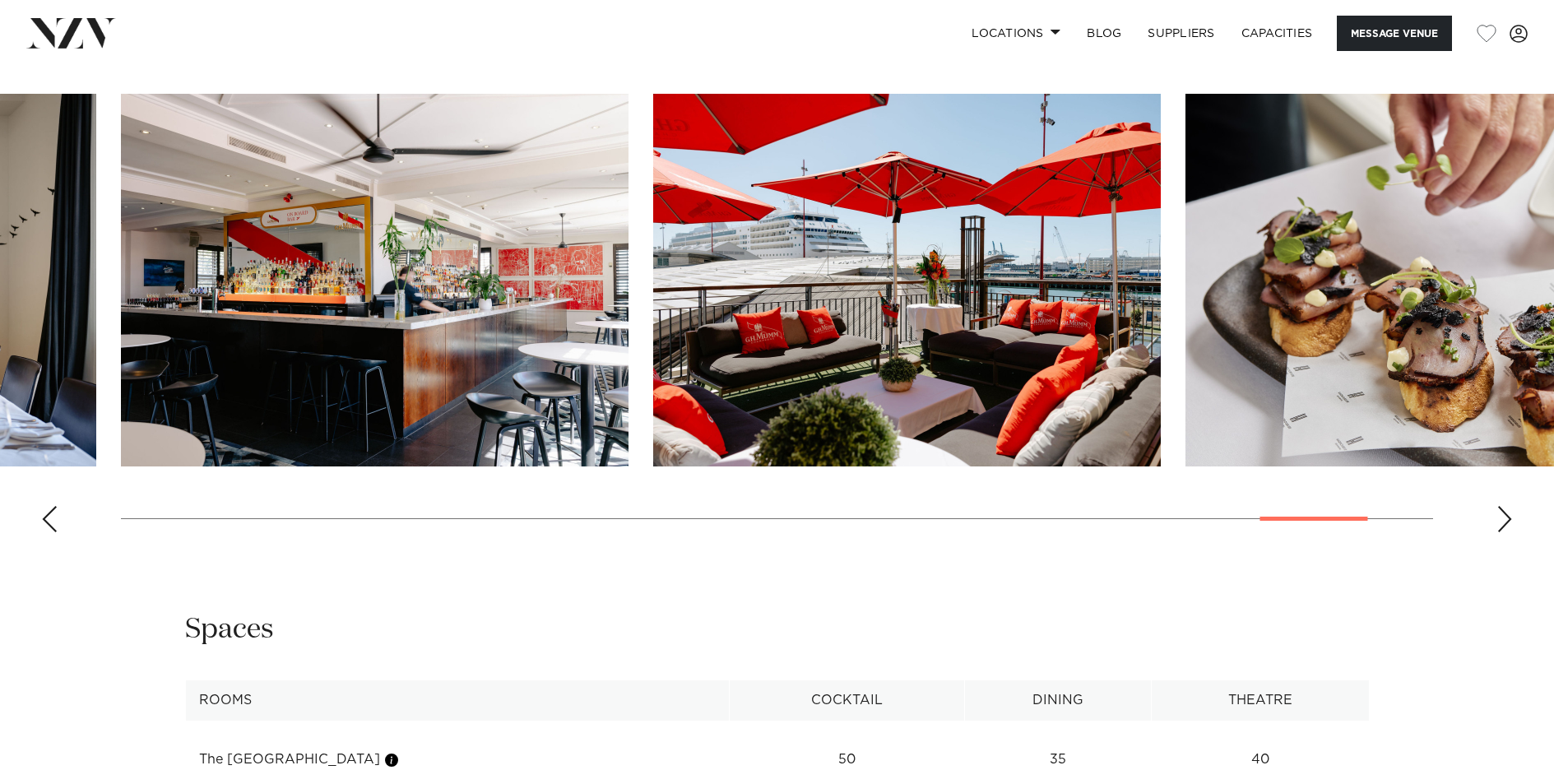
click at [1506, 520] on div "Next slide" at bounding box center [1504, 518] width 16 height 27
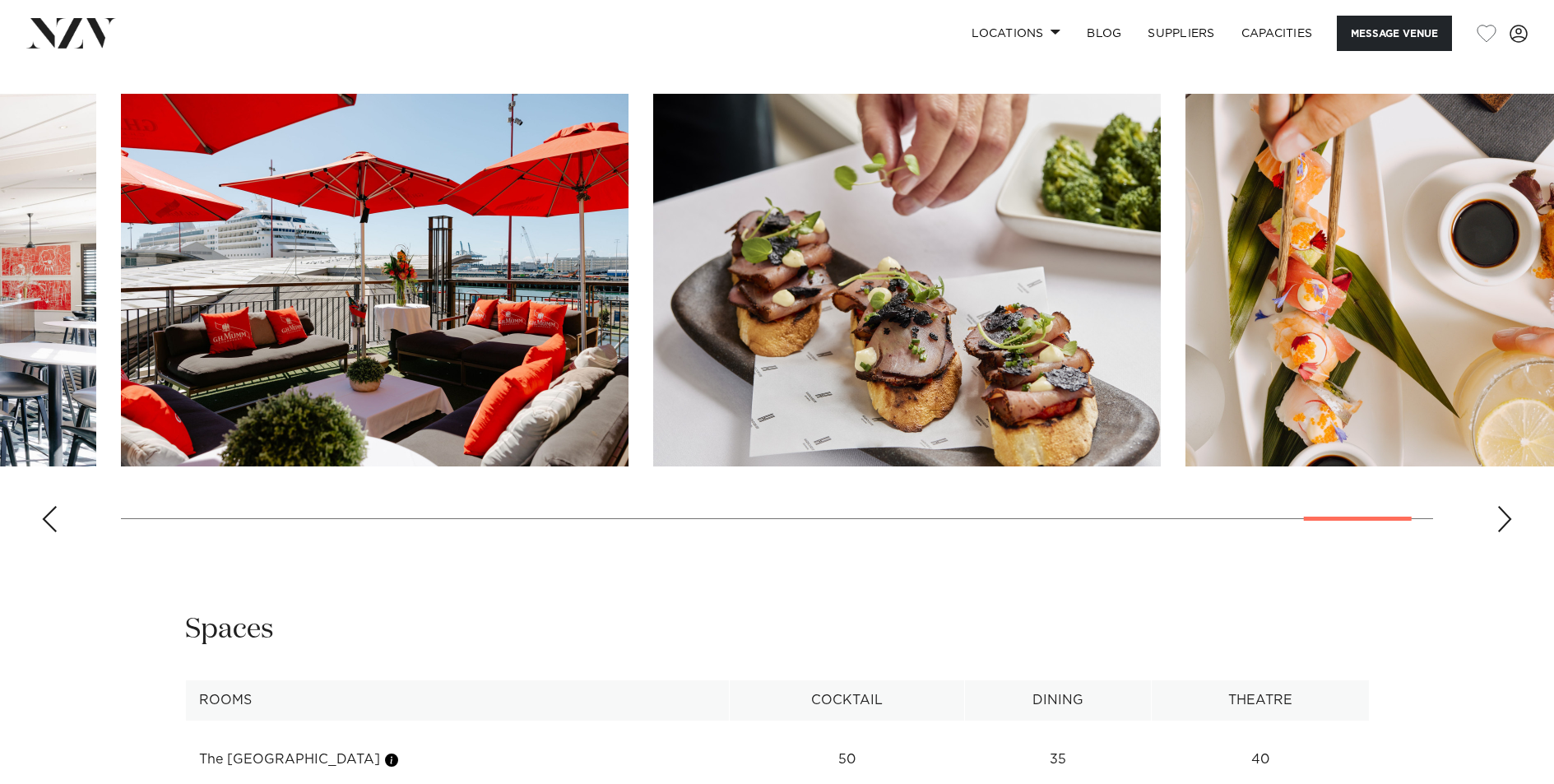
scroll to position [1724, 0]
